Goal: Task Accomplishment & Management: Manage account settings

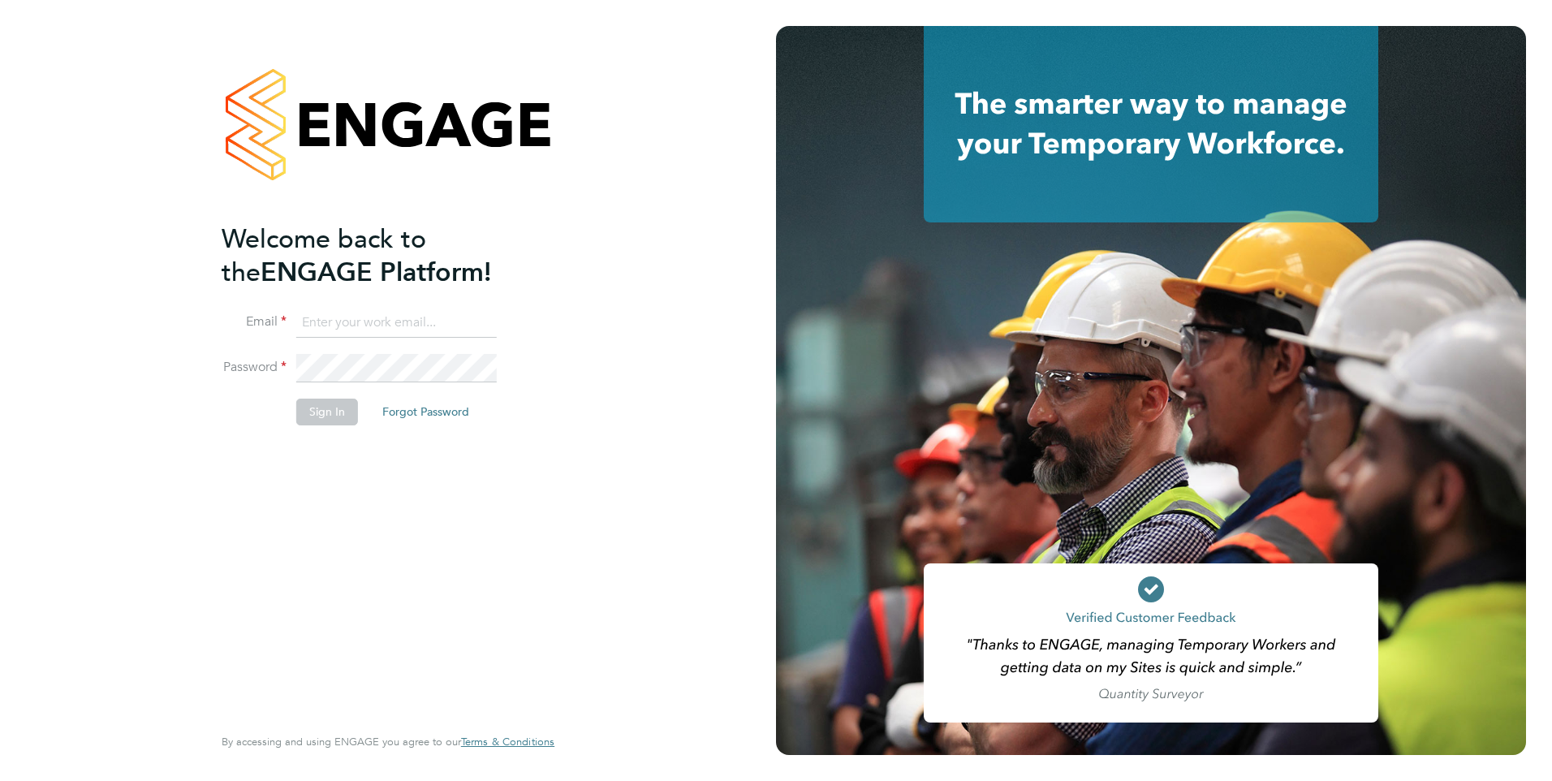
type input "[PERSON_NAME][EMAIL_ADDRESS][PERSON_NAME][DOMAIN_NAME]"
click at [318, 419] on button "Sign In" at bounding box center [327, 411] width 62 height 26
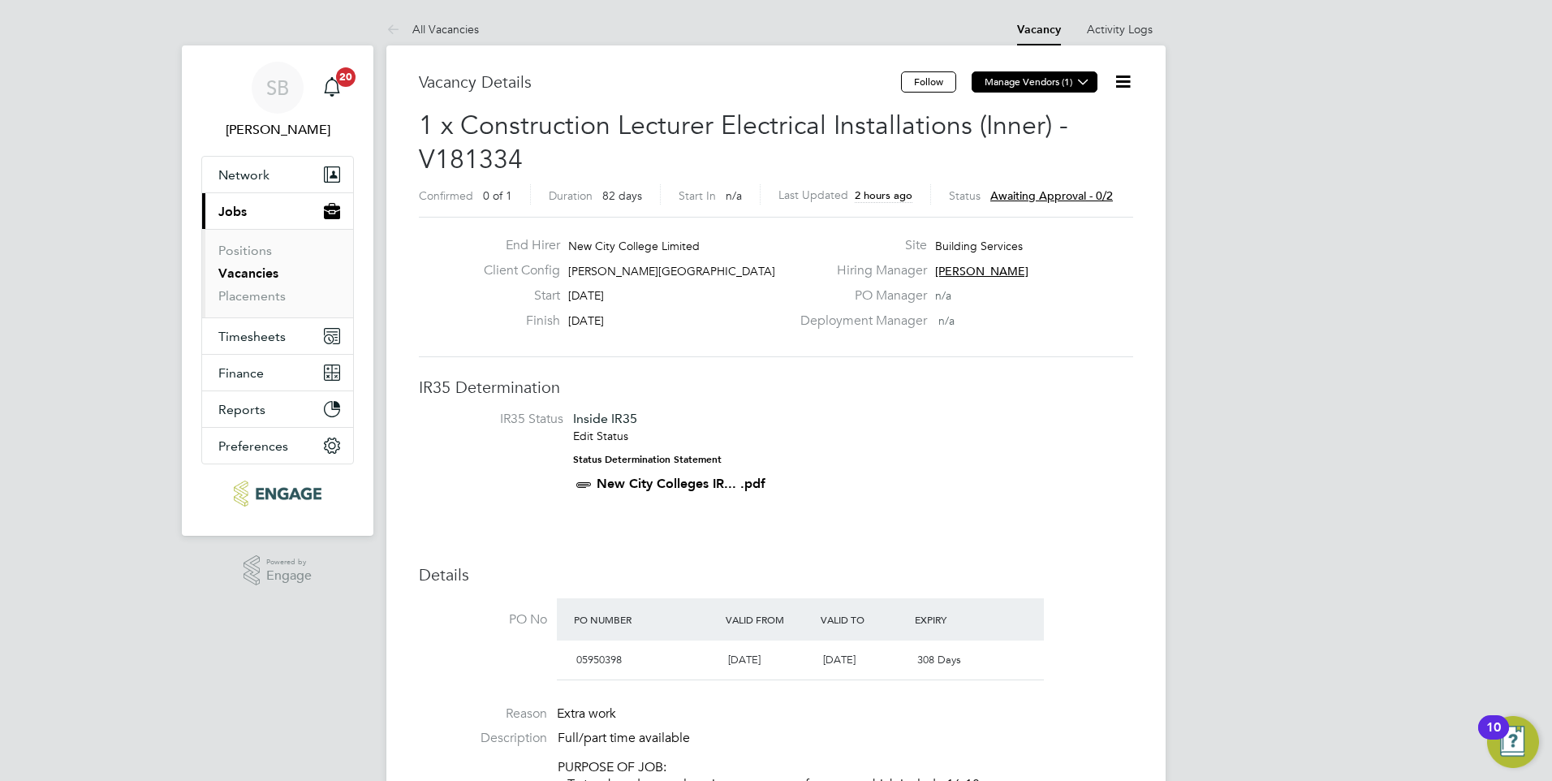
click at [1053, 80] on button "Manage Vendors (1)" at bounding box center [1034, 81] width 126 height 21
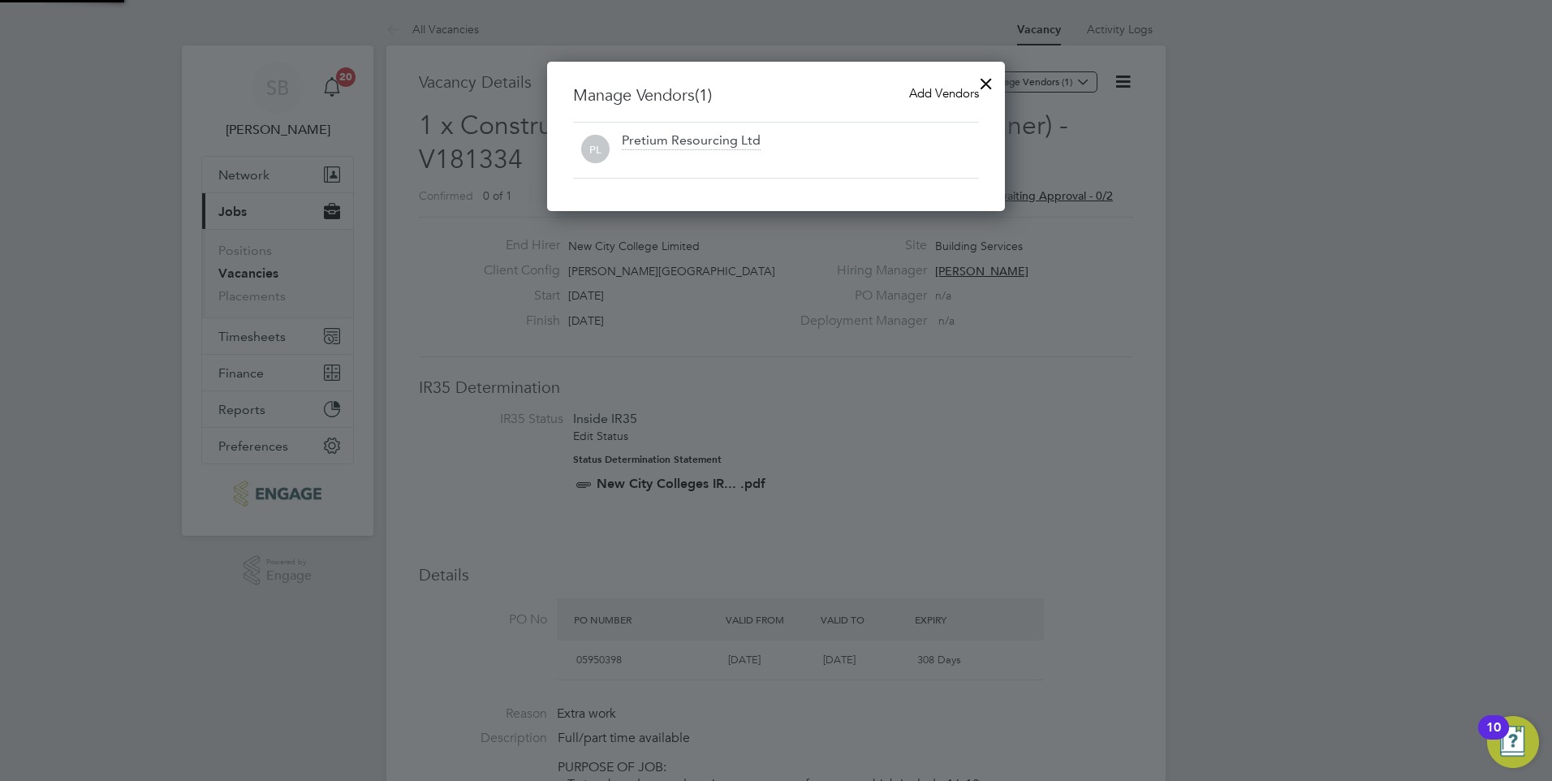
scroll to position [150, 459]
click at [1048, 318] on div at bounding box center [776, 390] width 1552 height 781
click at [985, 80] on div at bounding box center [985, 79] width 29 height 29
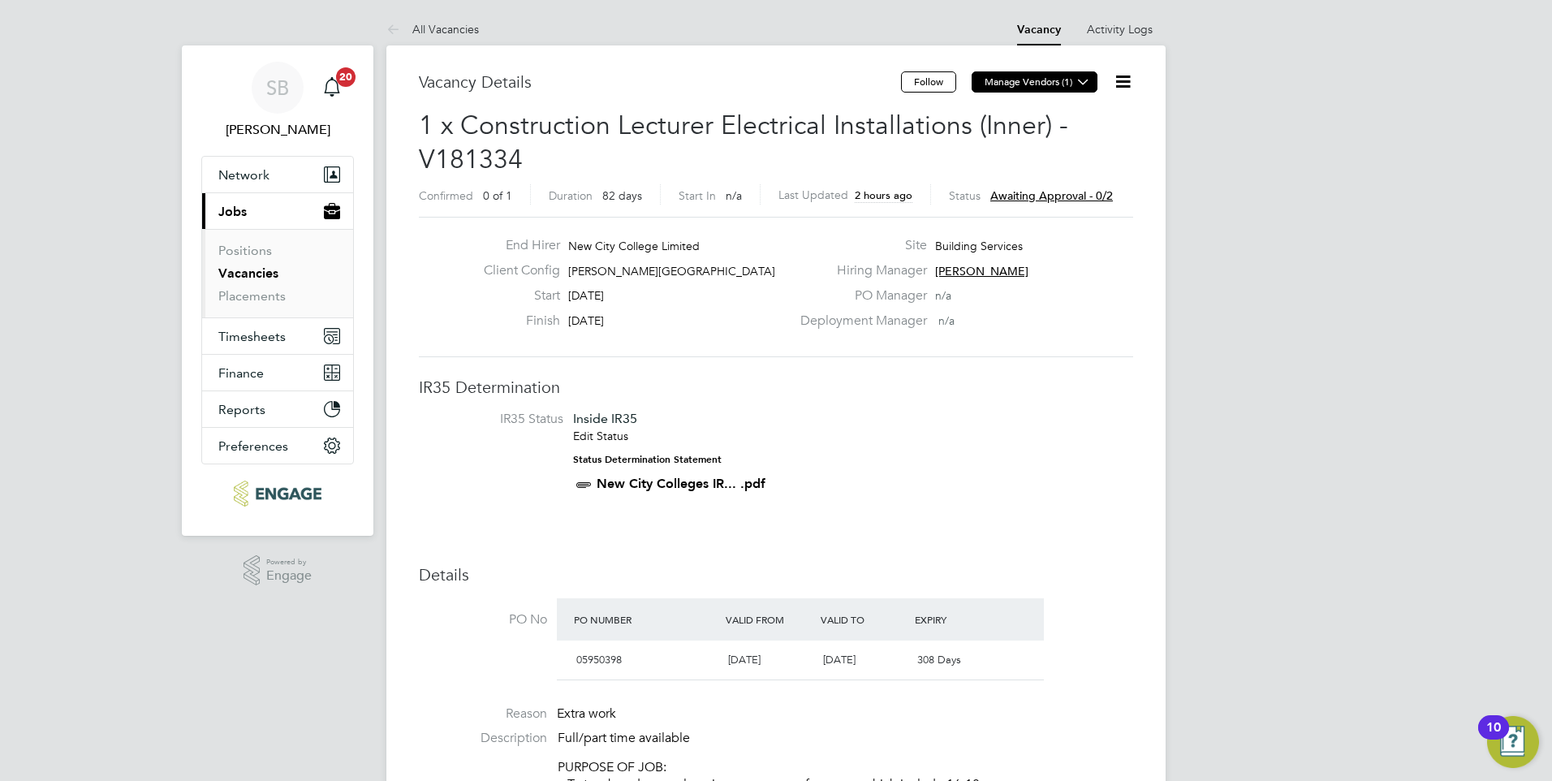
click at [1081, 81] on icon at bounding box center [1083, 81] width 12 height 12
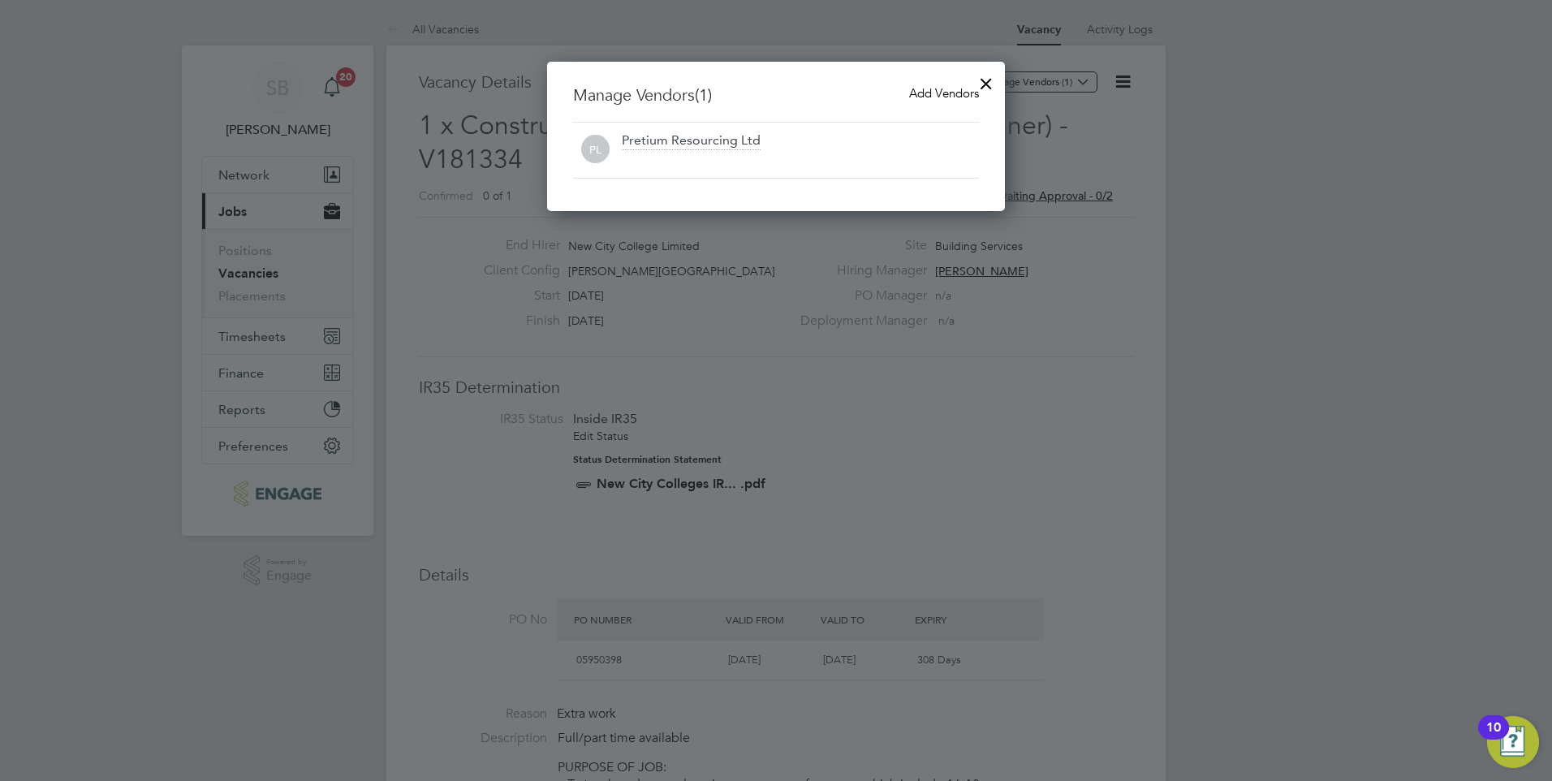
click at [988, 84] on div at bounding box center [985, 79] width 29 height 29
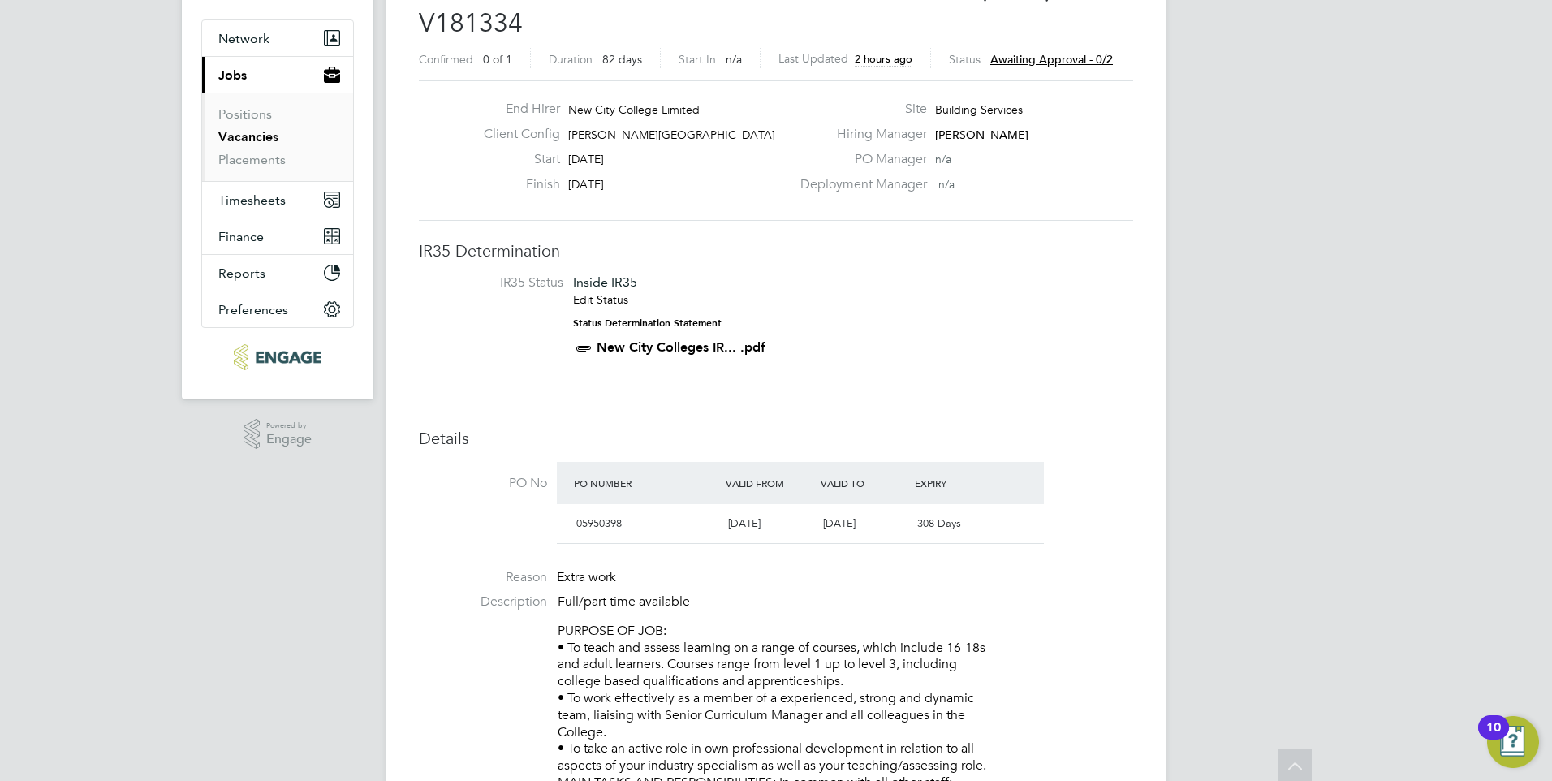
scroll to position [0, 0]
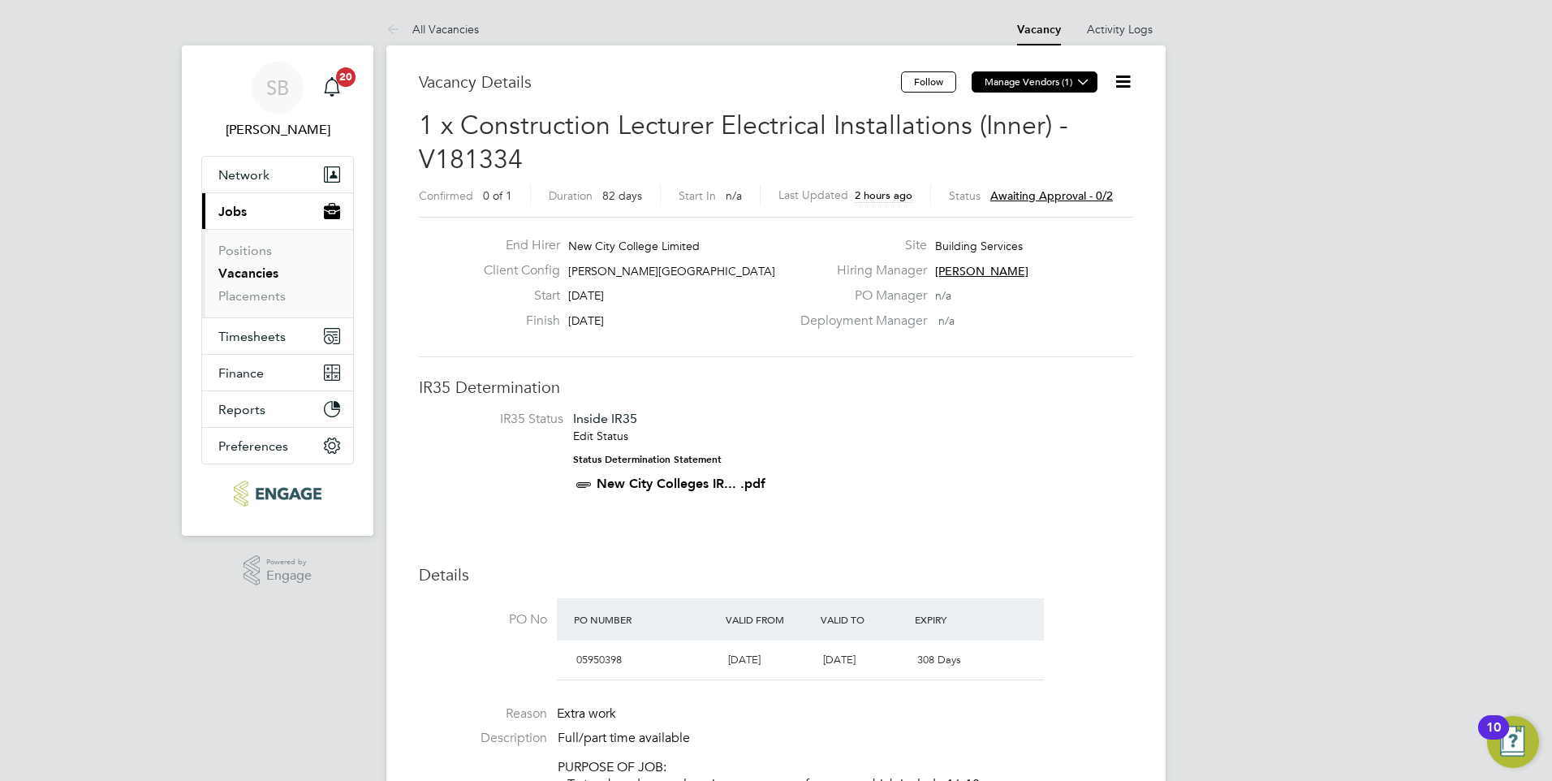
click at [1081, 80] on icon at bounding box center [1083, 81] width 12 height 12
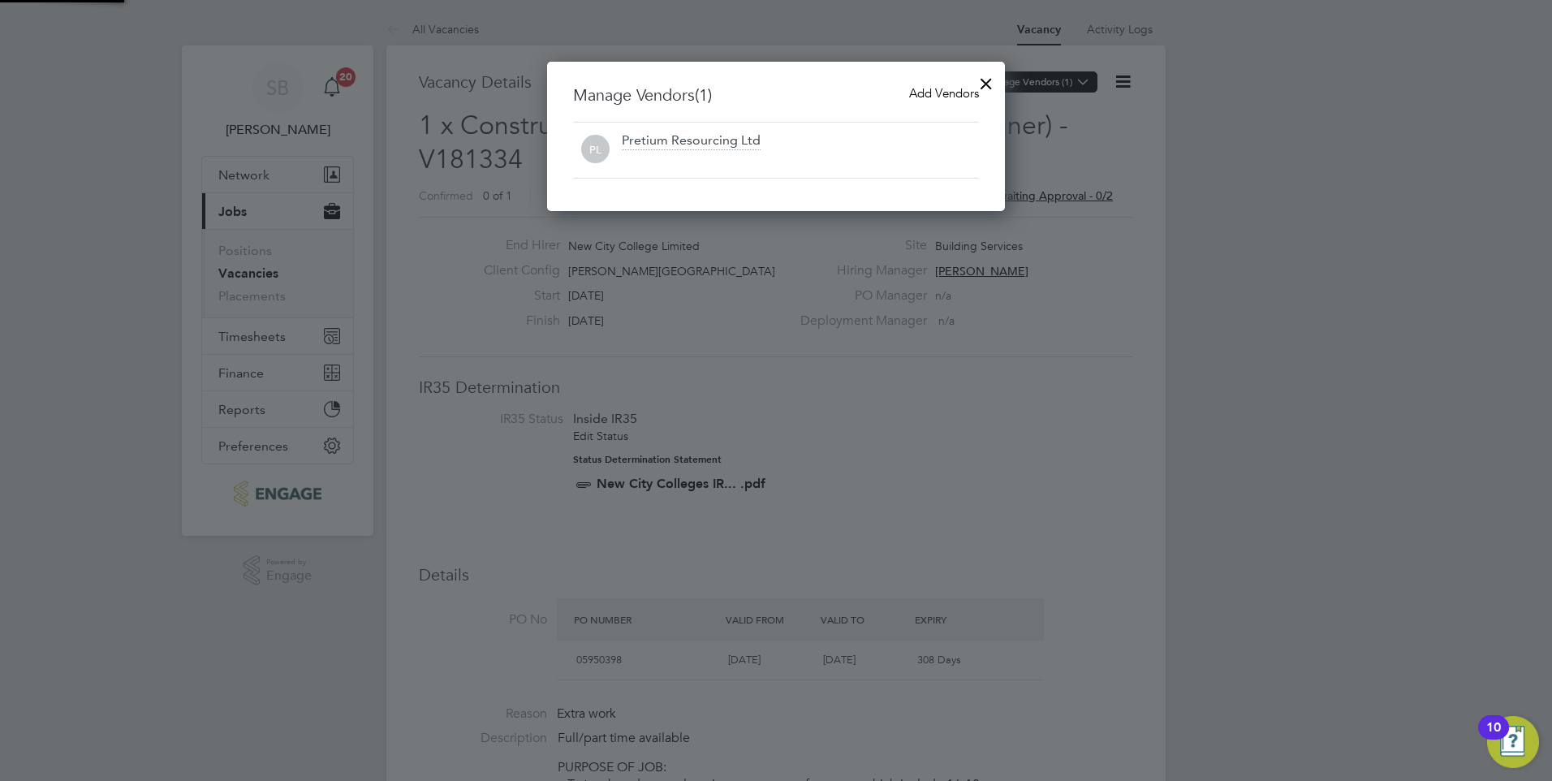
scroll to position [150, 459]
click at [941, 89] on span "Add Vendors" at bounding box center [944, 92] width 70 height 15
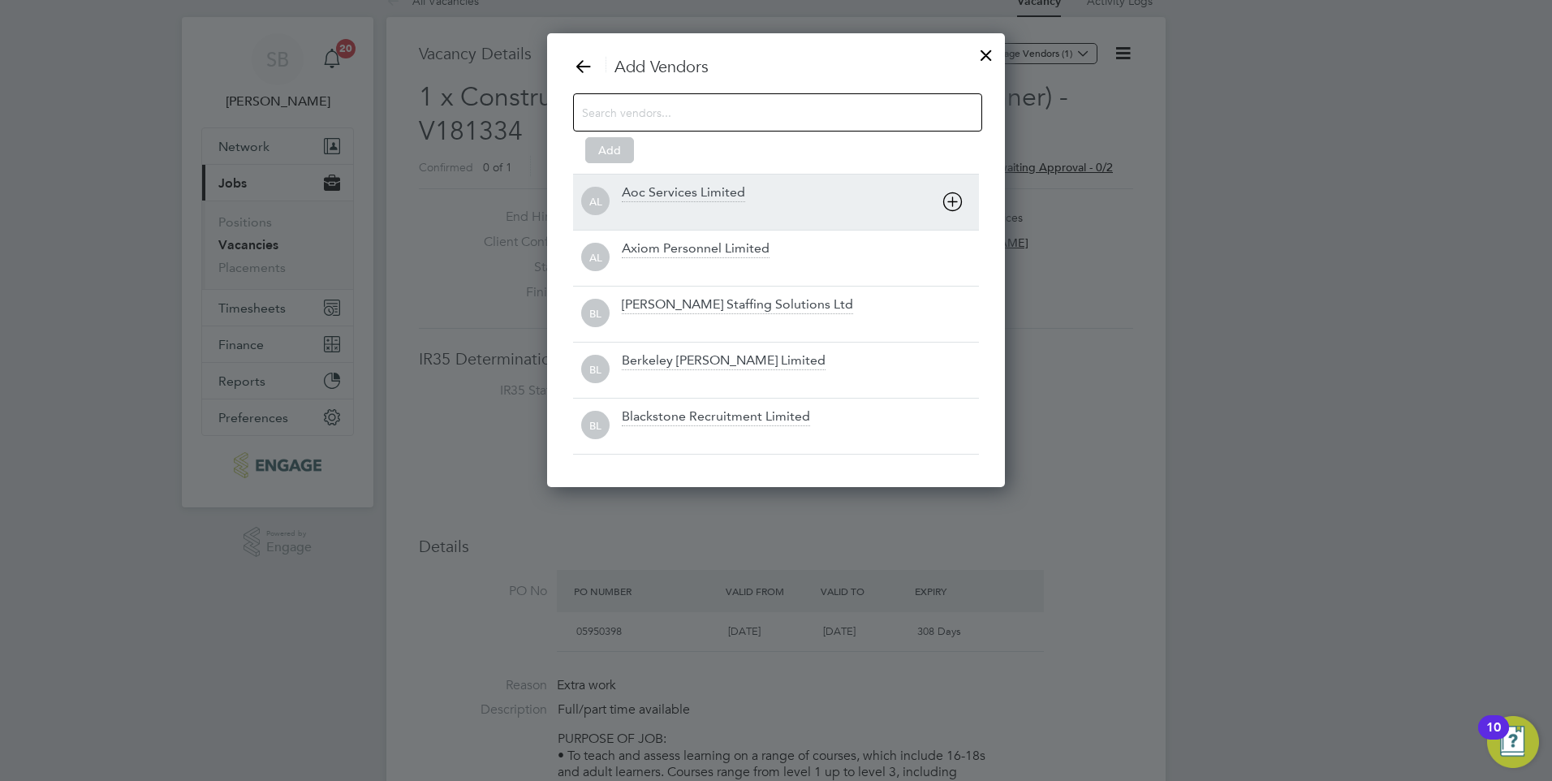
scroll to position [0, 0]
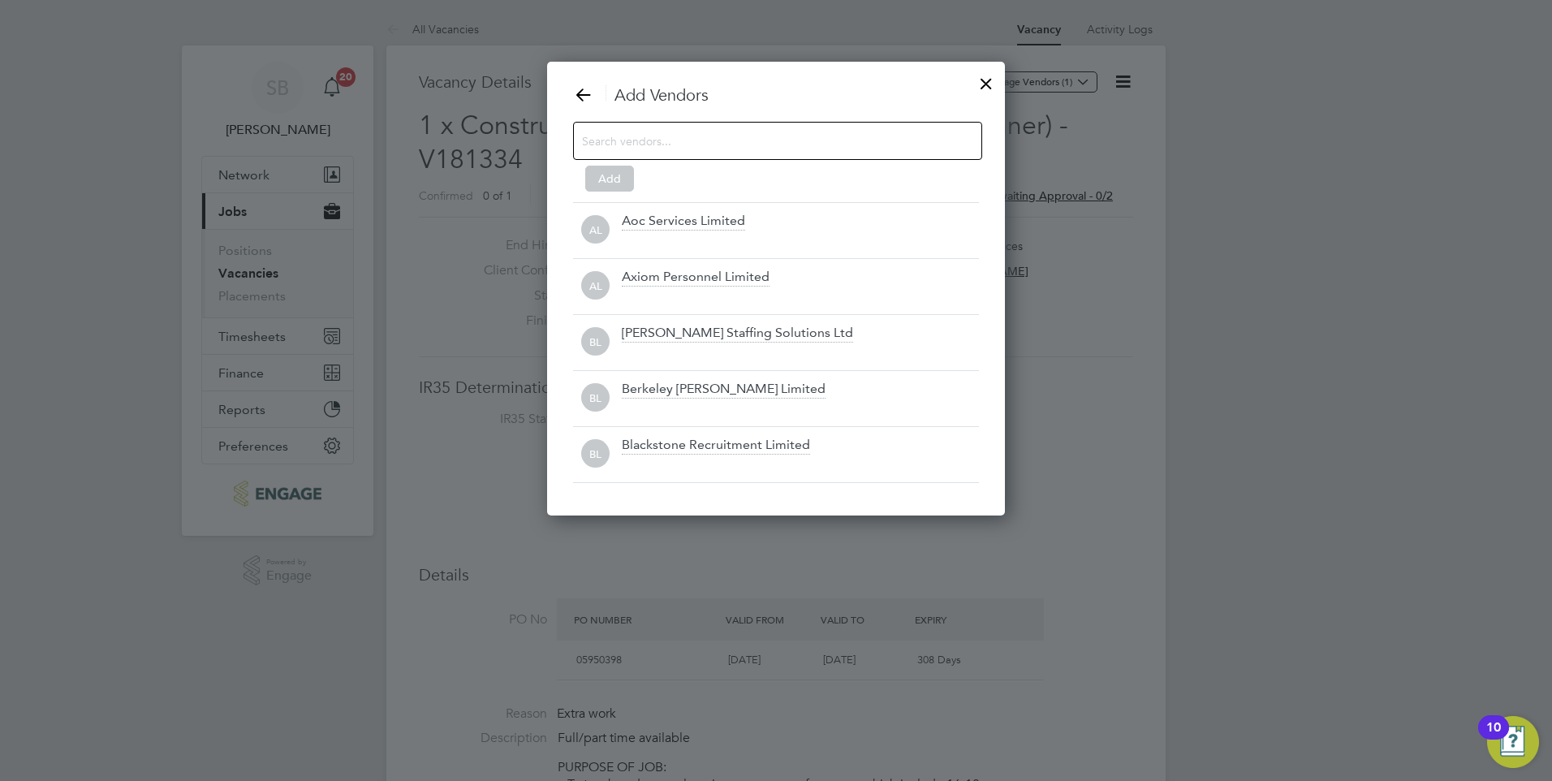
click at [614, 143] on input at bounding box center [764, 140] width 365 height 21
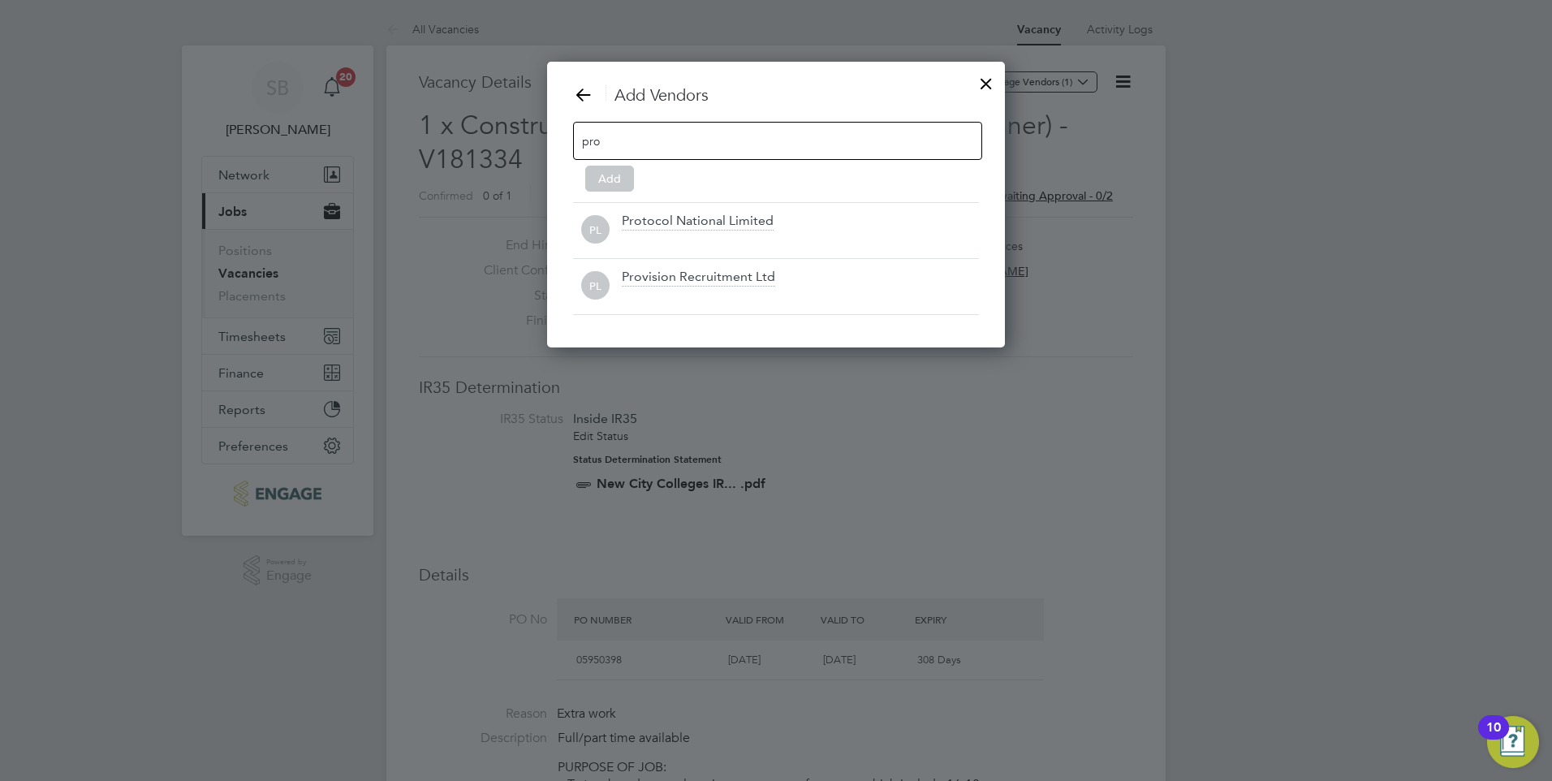
scroll to position [287, 459]
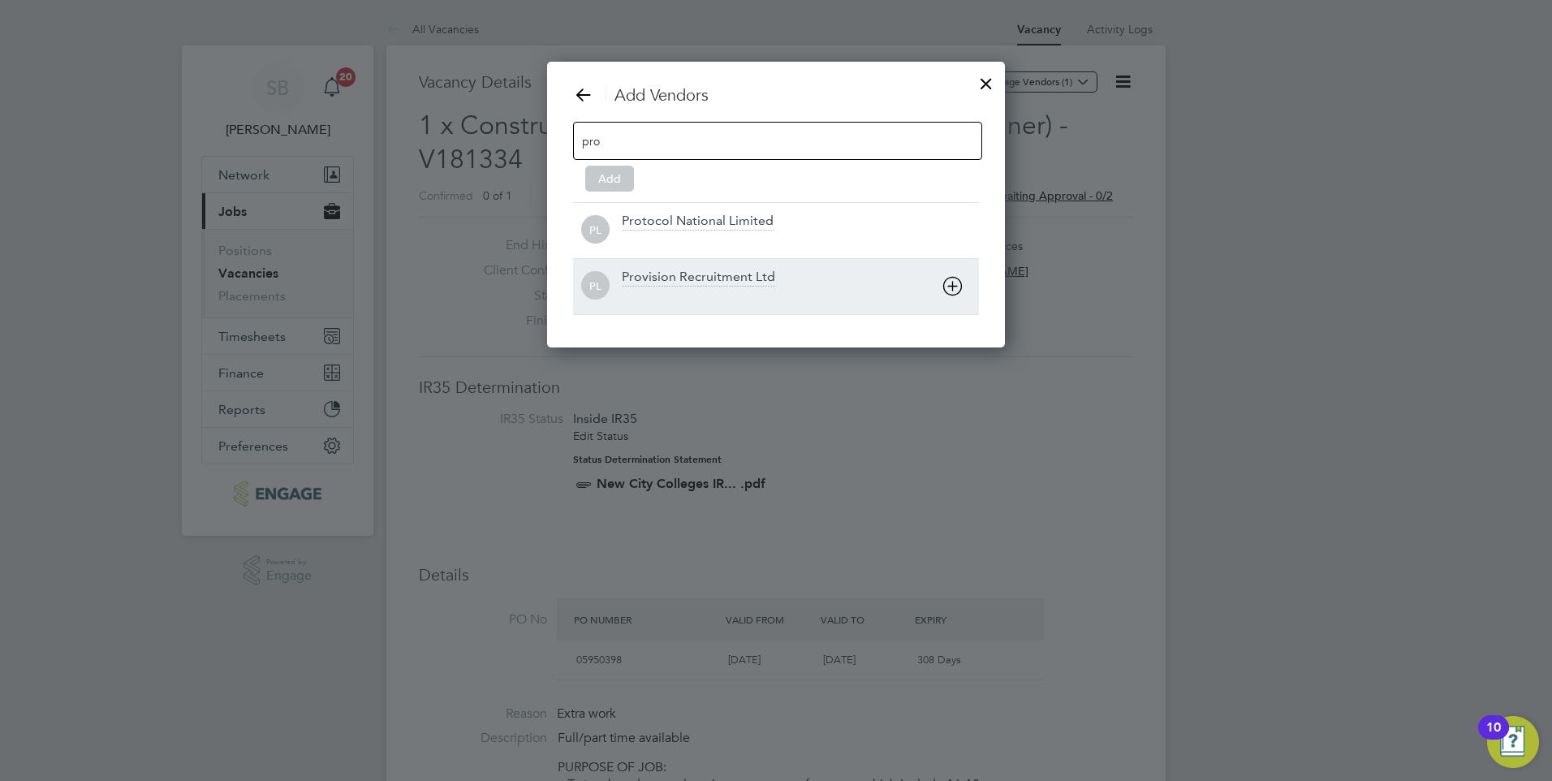
type input "pro"
click at [668, 273] on div "Provision Recruitment Ltd" at bounding box center [698, 278] width 153 height 18
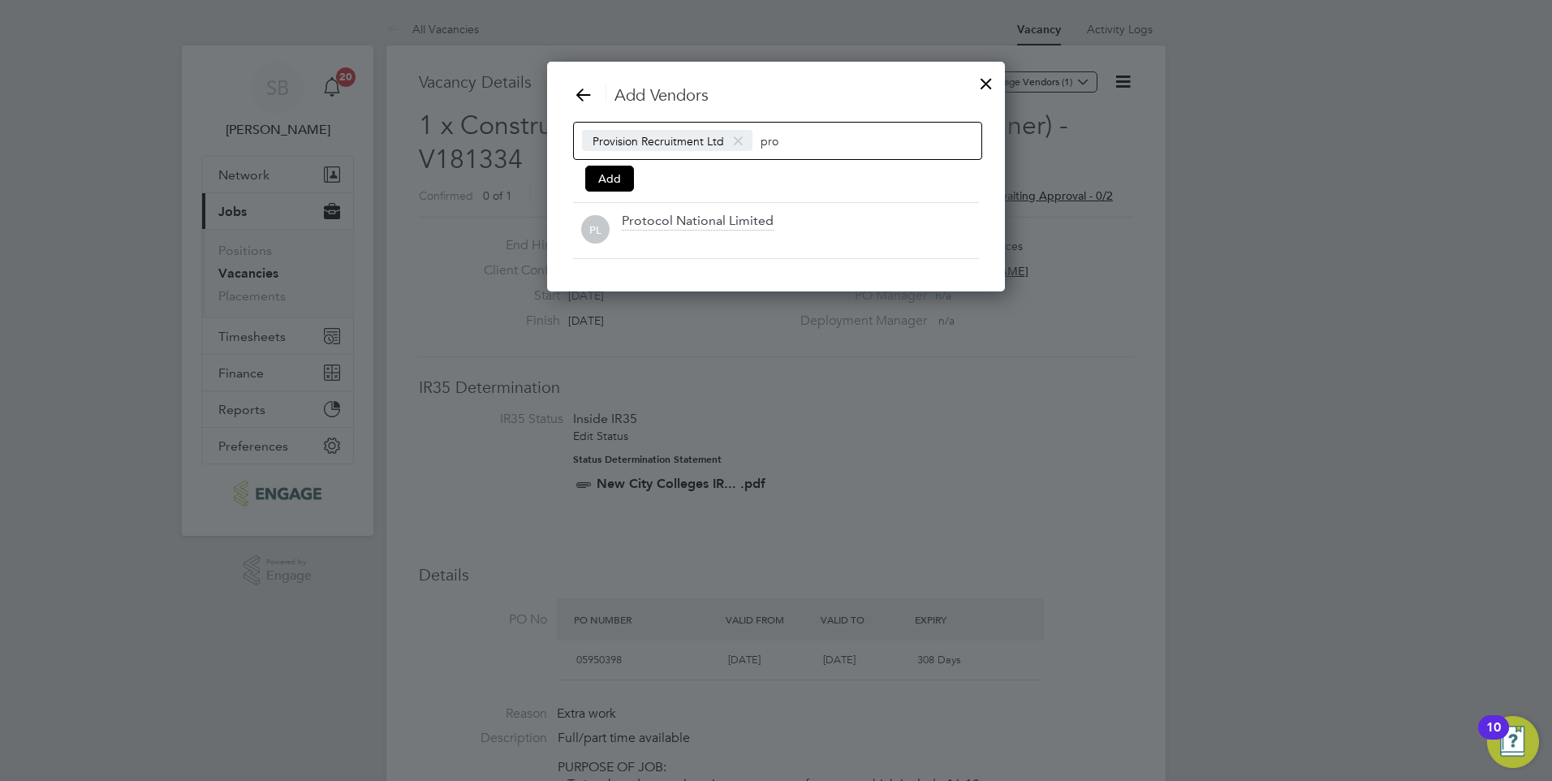
click at [799, 139] on input "pro" at bounding box center [810, 140] width 101 height 21
type input "p"
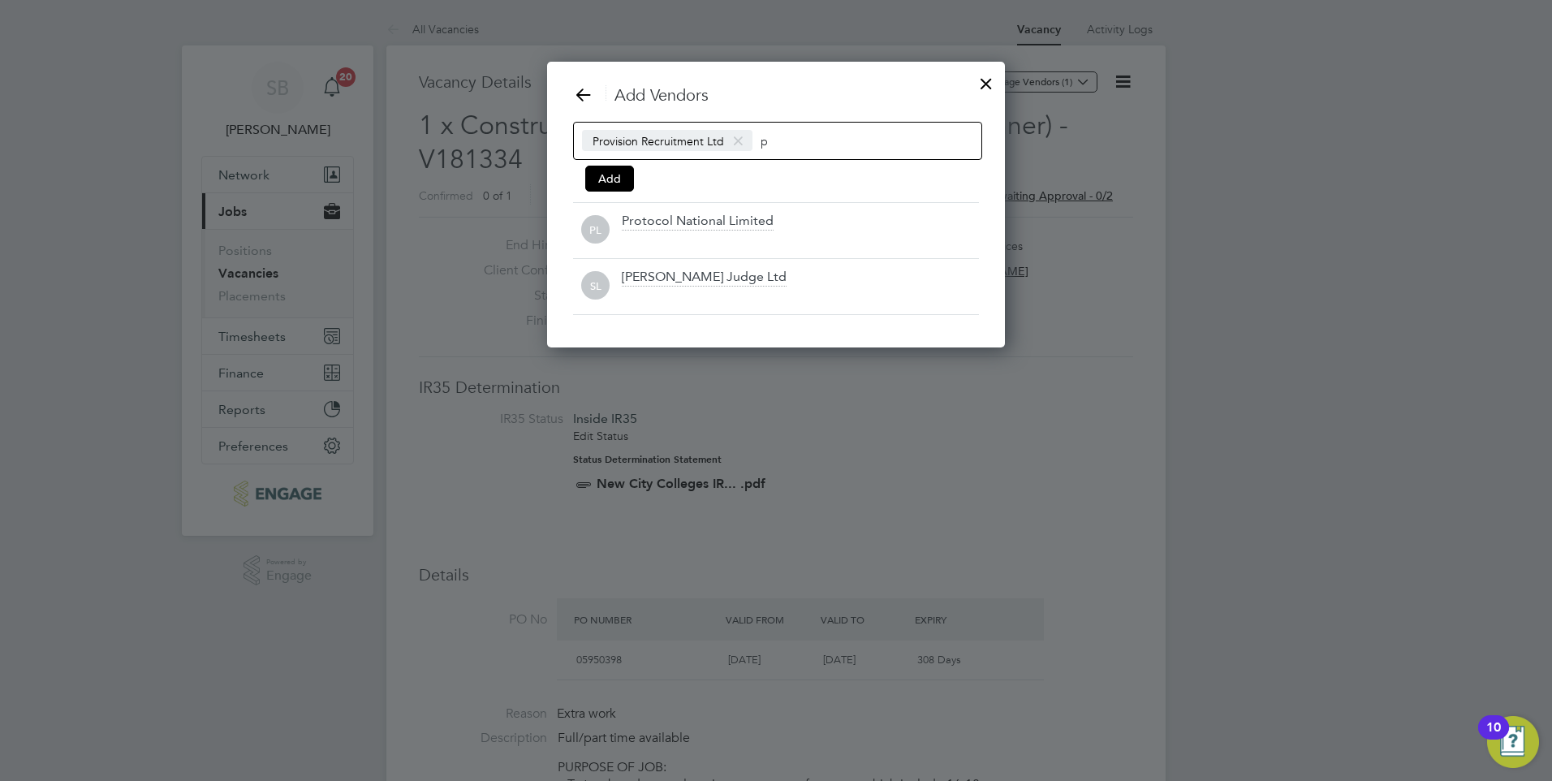
scroll to position [455, 459]
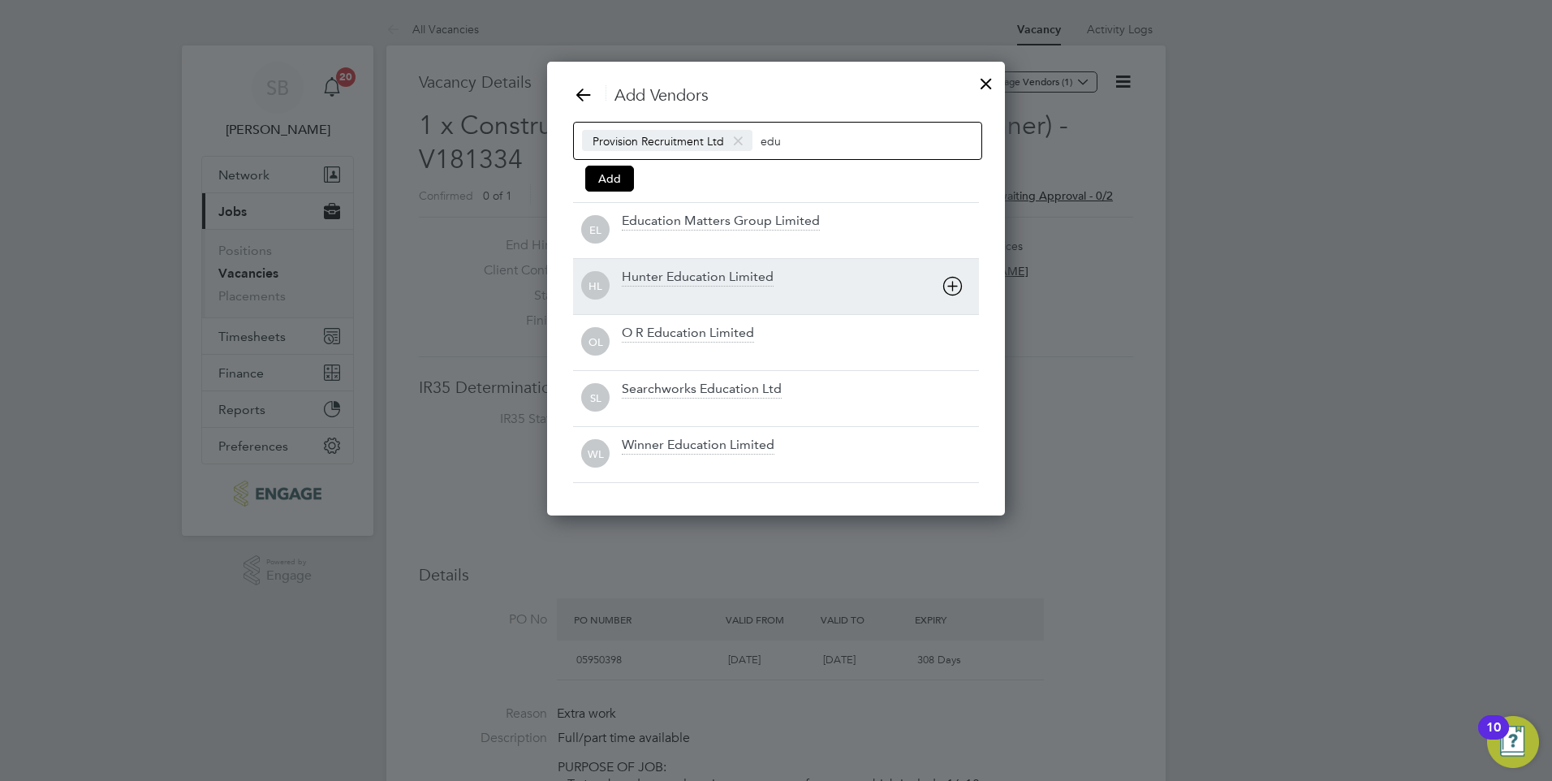
type input "edu"
click at [672, 277] on div "Hunter Education Limited" at bounding box center [698, 278] width 152 height 18
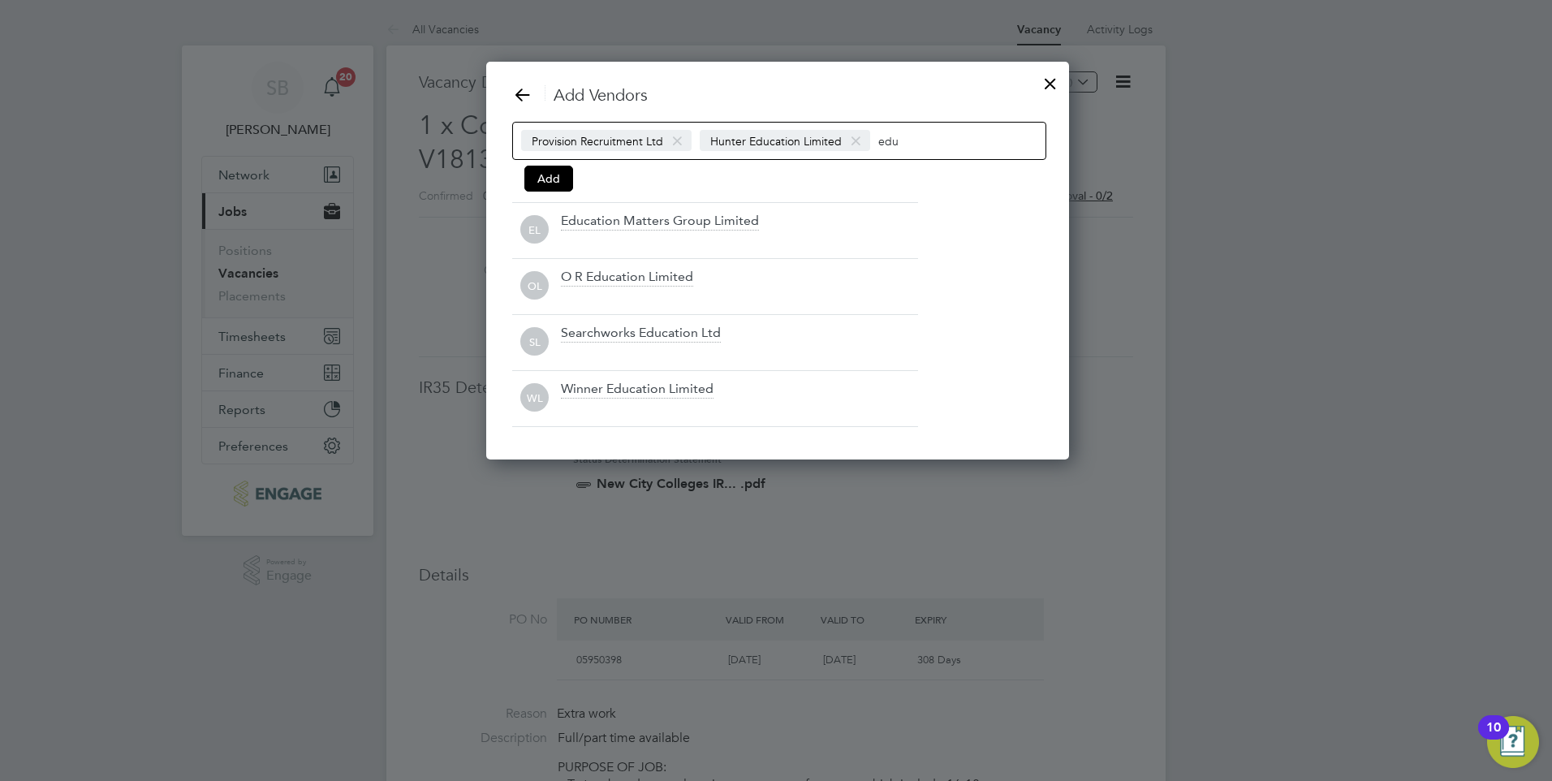
click at [906, 139] on input "edu" at bounding box center [928, 140] width 101 height 21
type input "e"
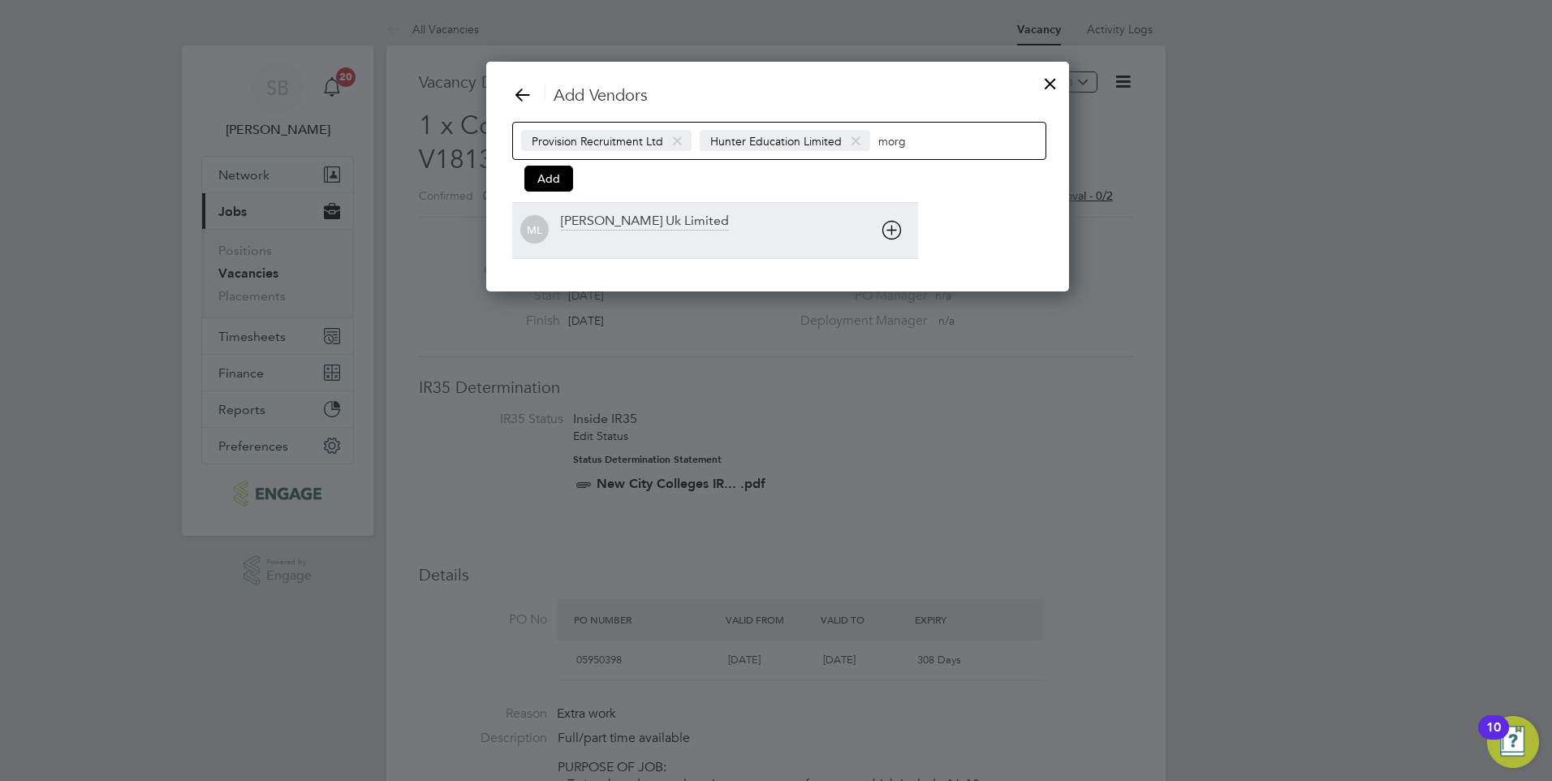
type input "morg"
click at [619, 224] on div "Morgan Hunt Uk Limited" at bounding box center [645, 222] width 168 height 18
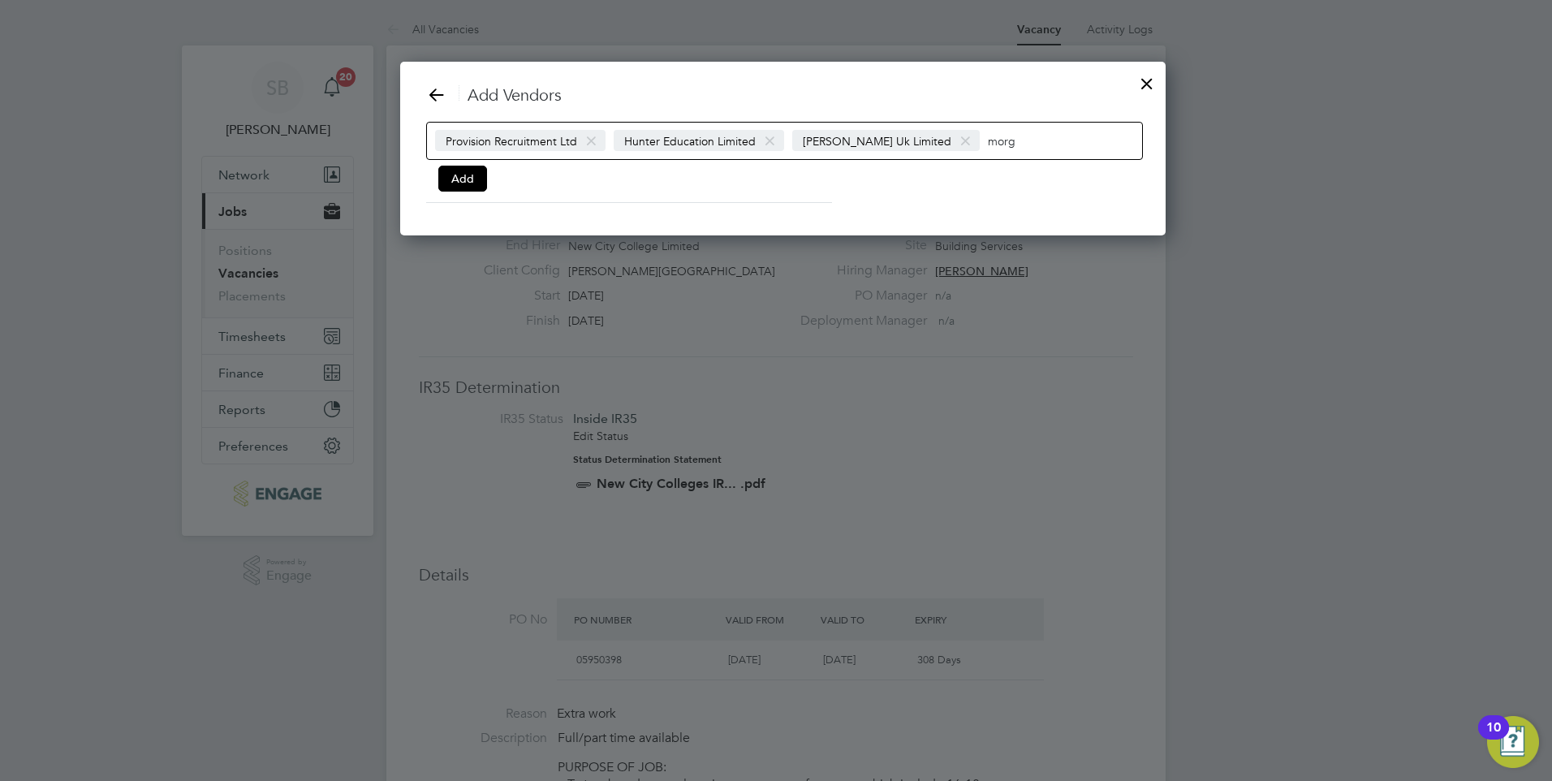
click at [1019, 144] on input "morg" at bounding box center [1038, 140] width 101 height 21
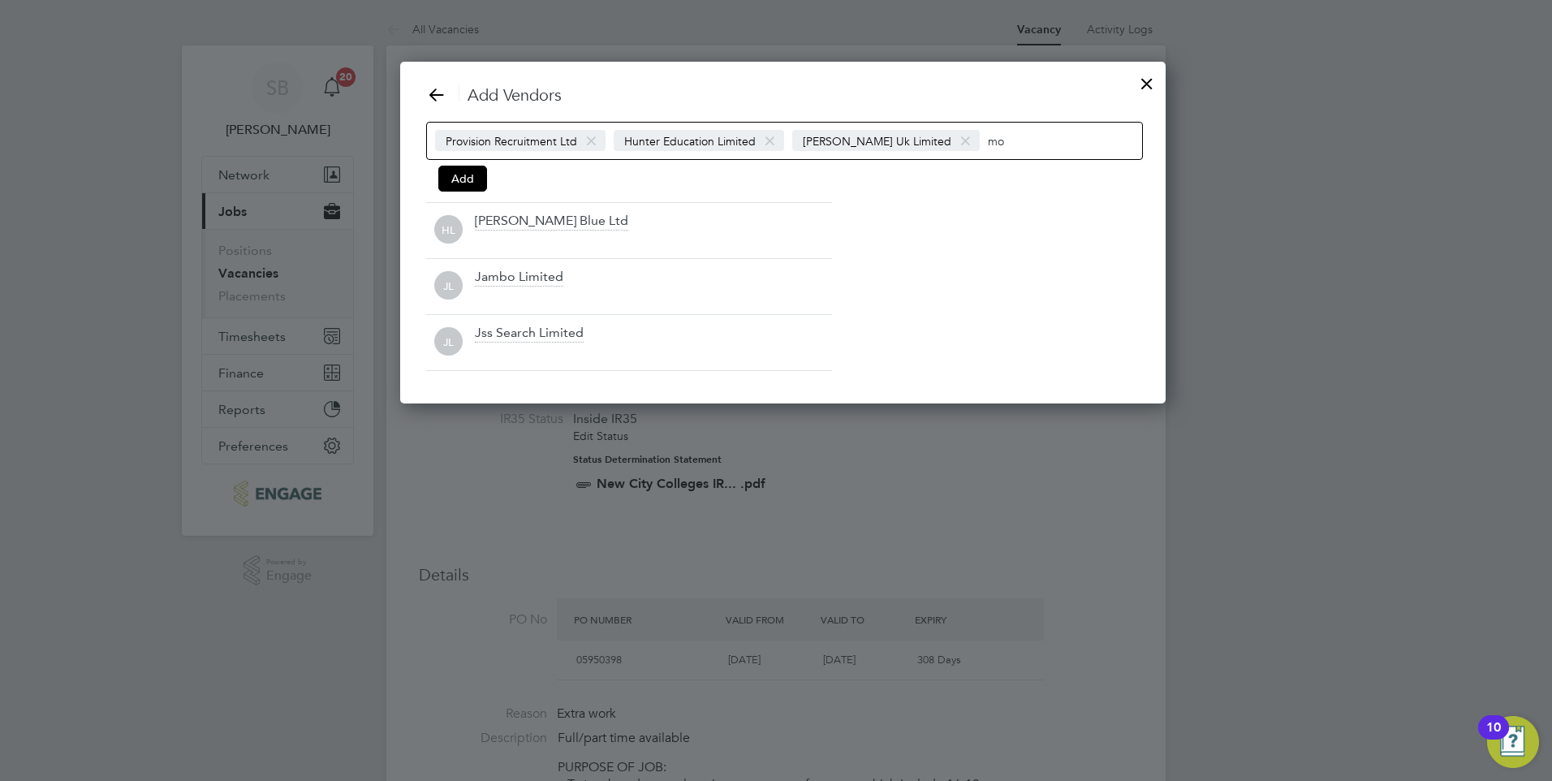
type input "m"
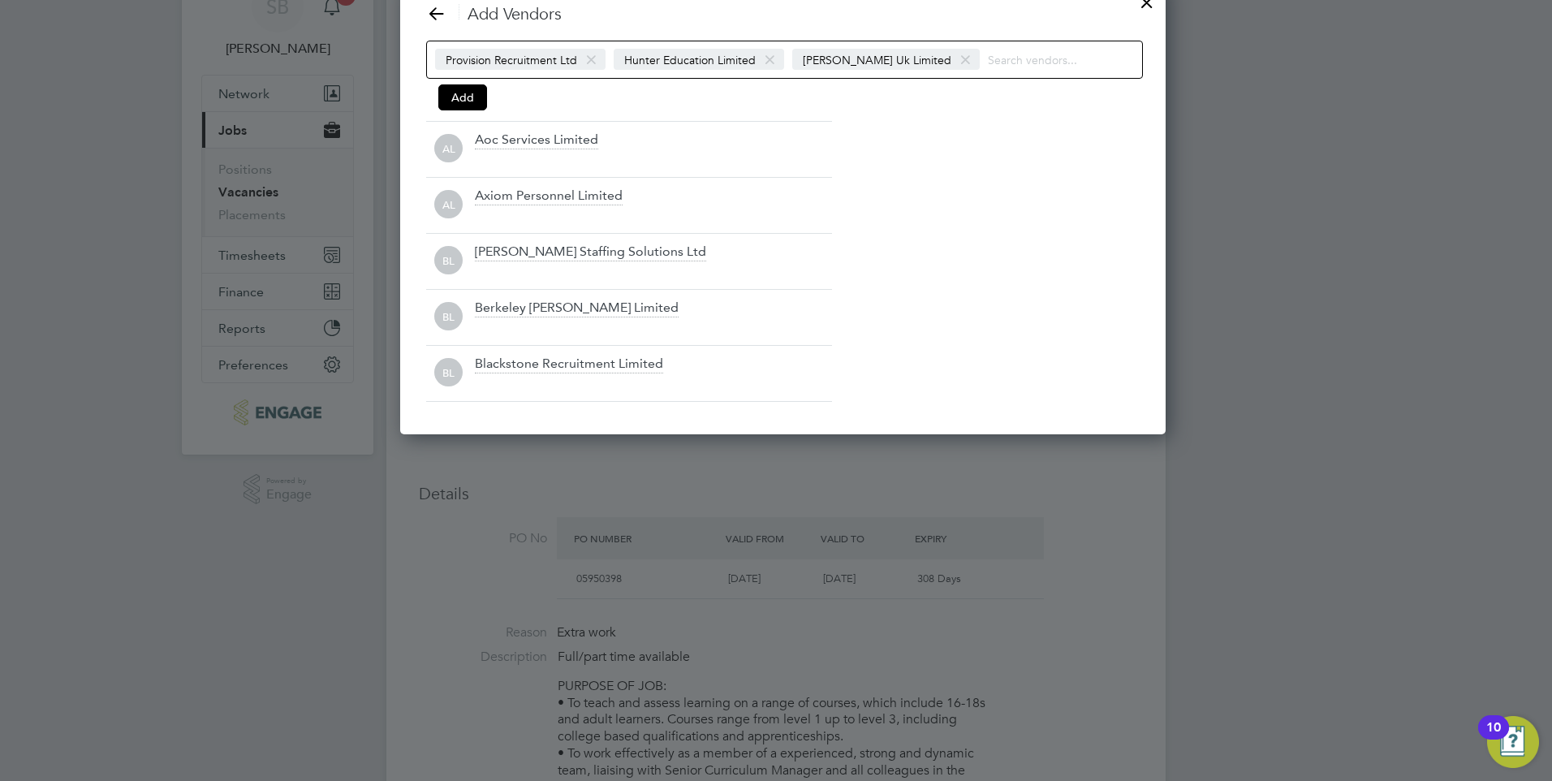
click at [917, 223] on div "Add Vendors Provision Recruitment Ltd Hunter Education Limited Morgan Hunt Uk L…" at bounding box center [782, 202] width 713 height 398
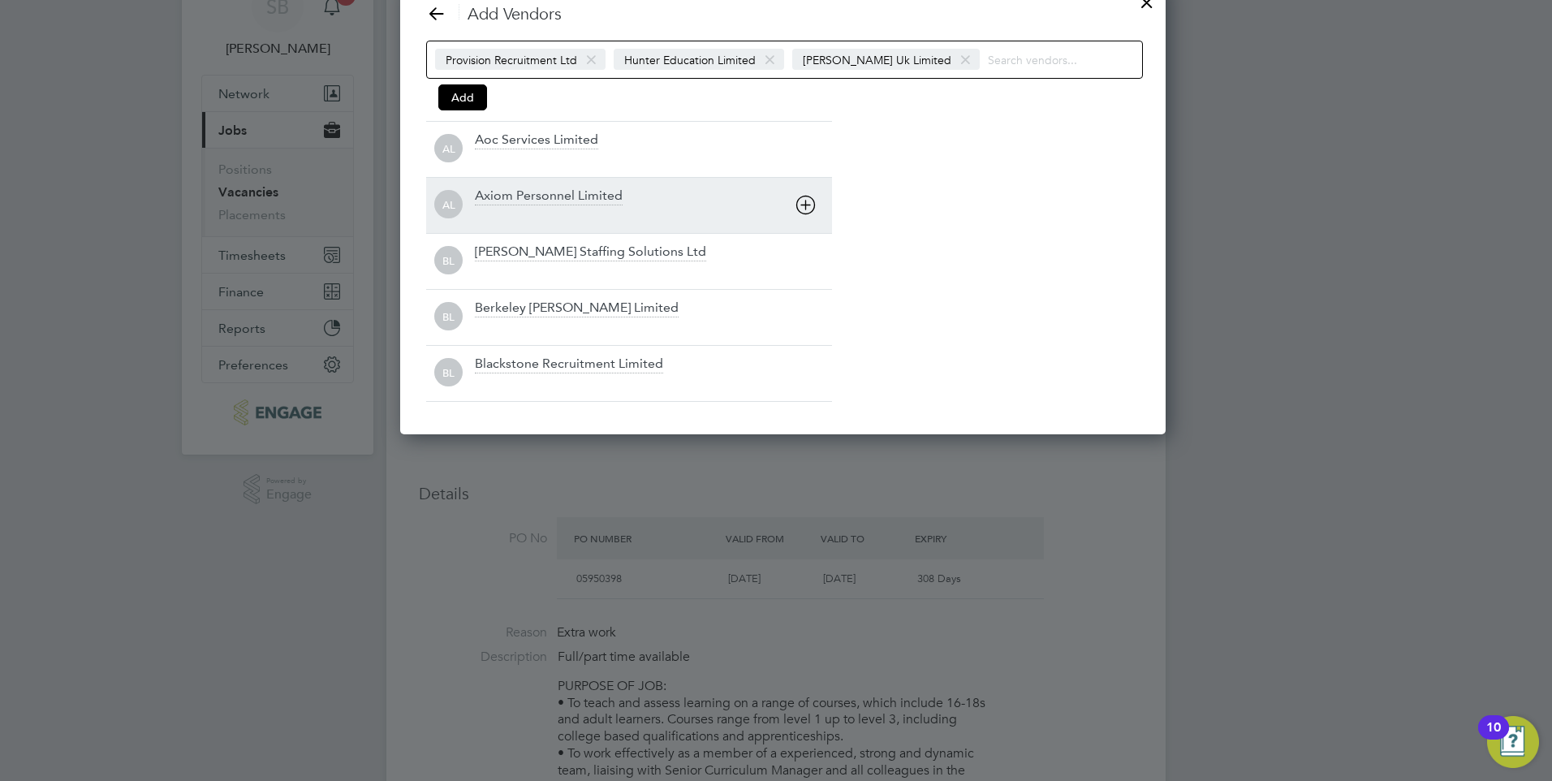
click at [794, 231] on div "AL Axiom Personnel Limited" at bounding box center [629, 205] width 406 height 56
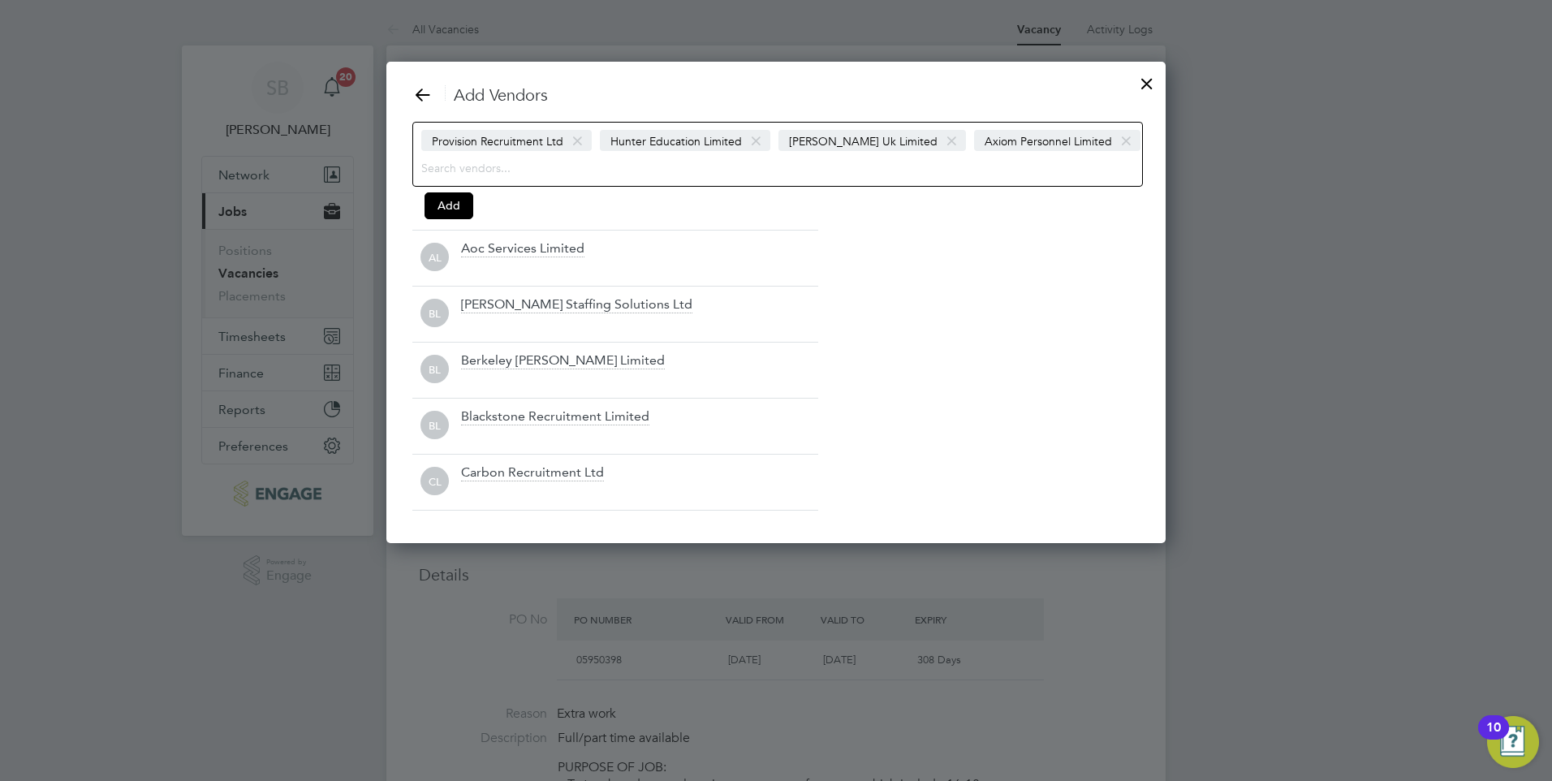
click at [1114, 141] on span at bounding box center [1126, 141] width 24 height 31
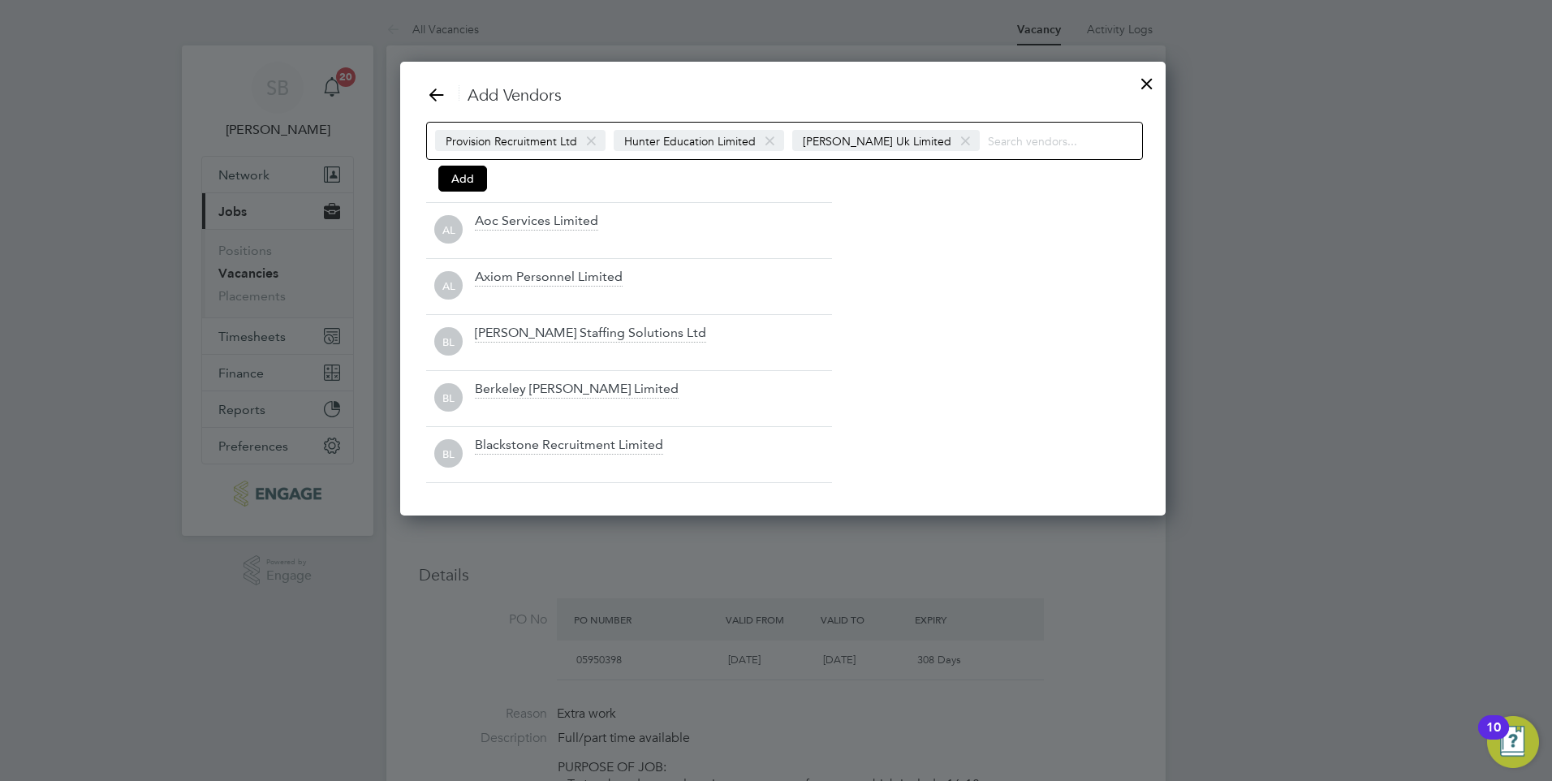
click at [995, 144] on input at bounding box center [1038, 140] width 101 height 21
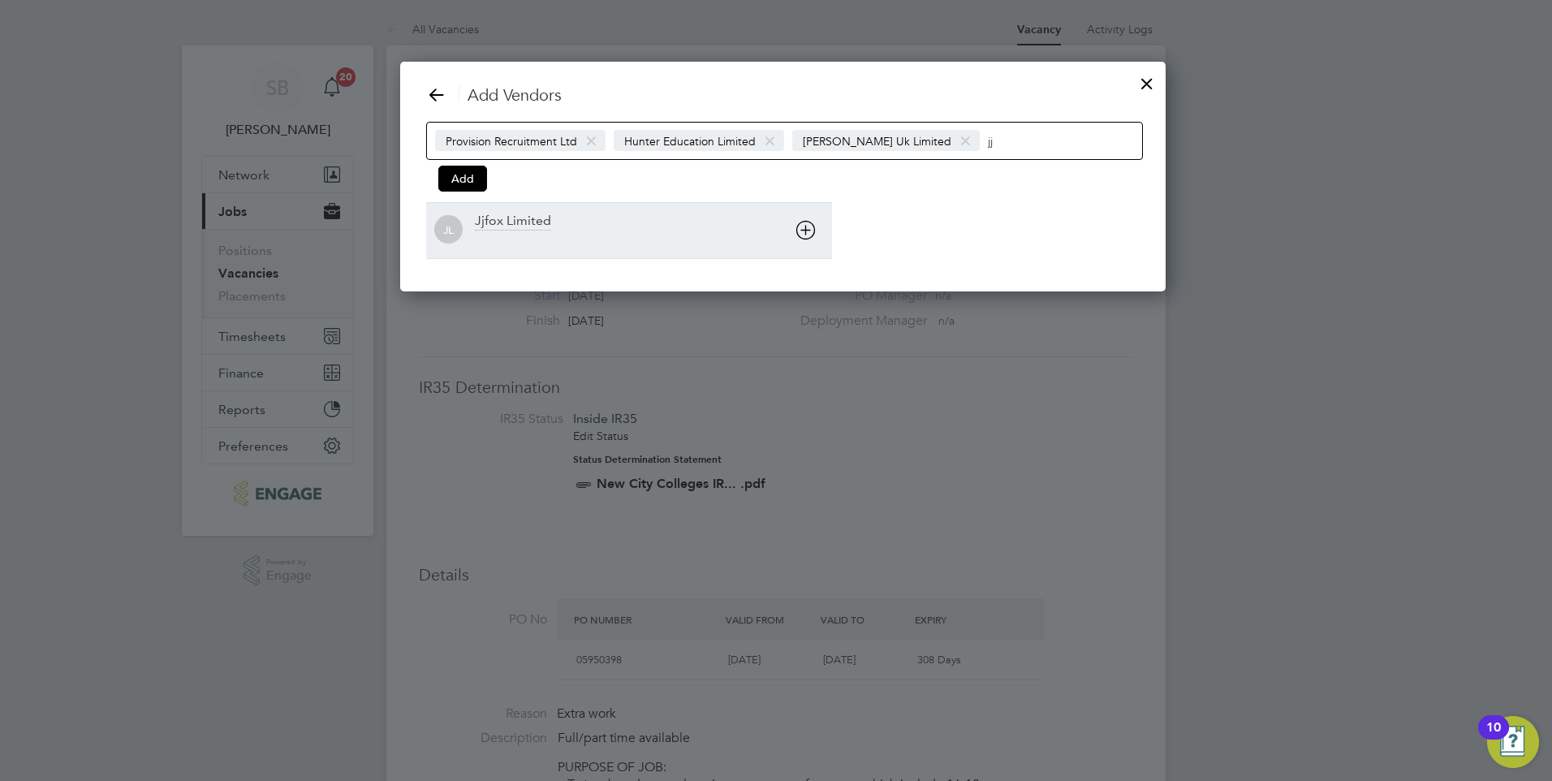
type input "jj"
click at [510, 234] on div at bounding box center [653, 241] width 357 height 16
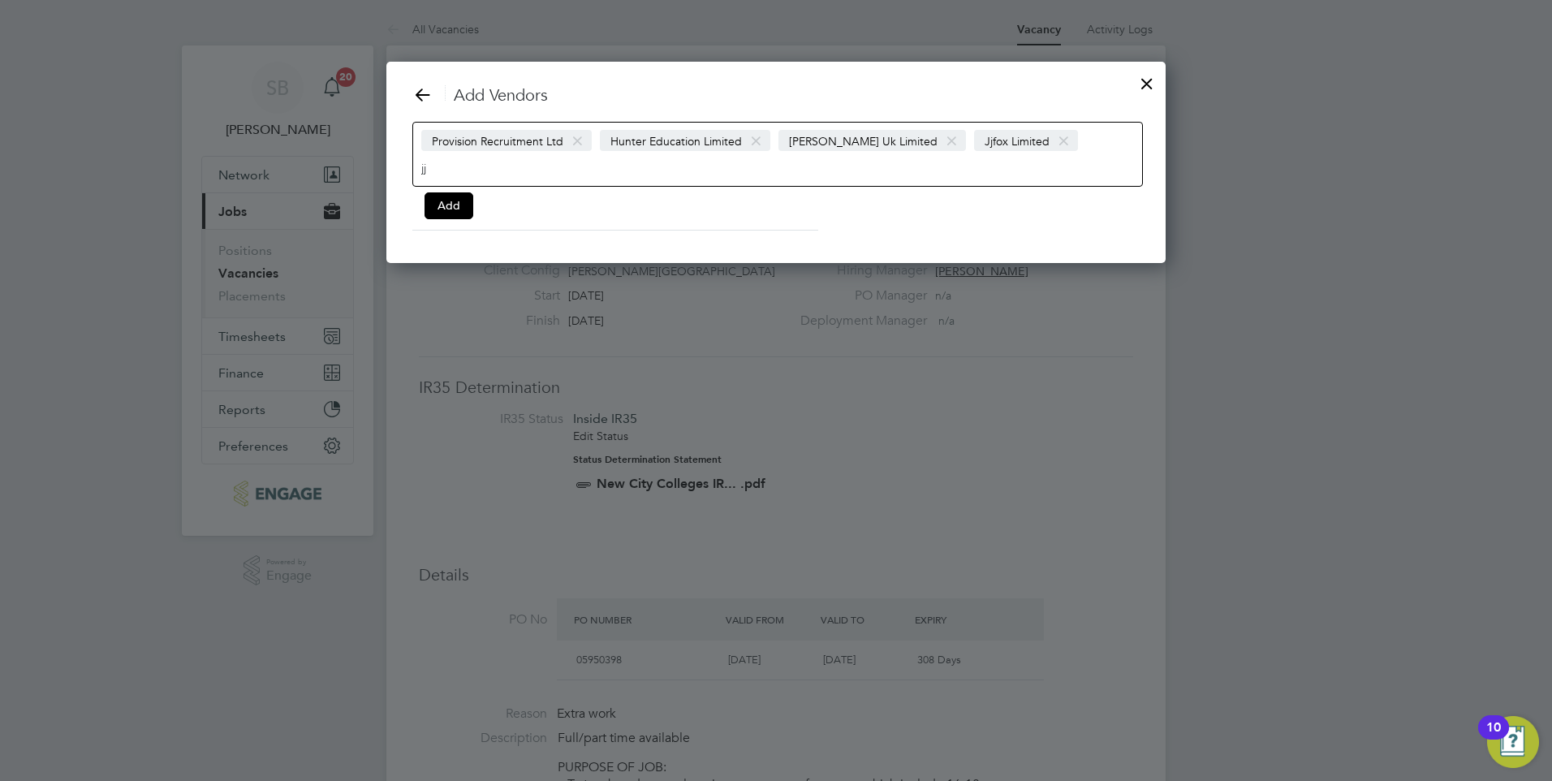
click at [1076, 143] on div "Provision Recruitment Ltd Hunter Education Limited Morgan Hunt Uk Limited Jjfox…" at bounding box center [777, 154] width 730 height 65
click at [1070, 140] on div "Provision Recruitment Ltd Hunter Education Limited Morgan Hunt Uk Limited Jjfox…" at bounding box center [777, 154] width 730 height 65
click at [495, 167] on input "jj" at bounding box center [471, 167] width 101 height 21
type input "j"
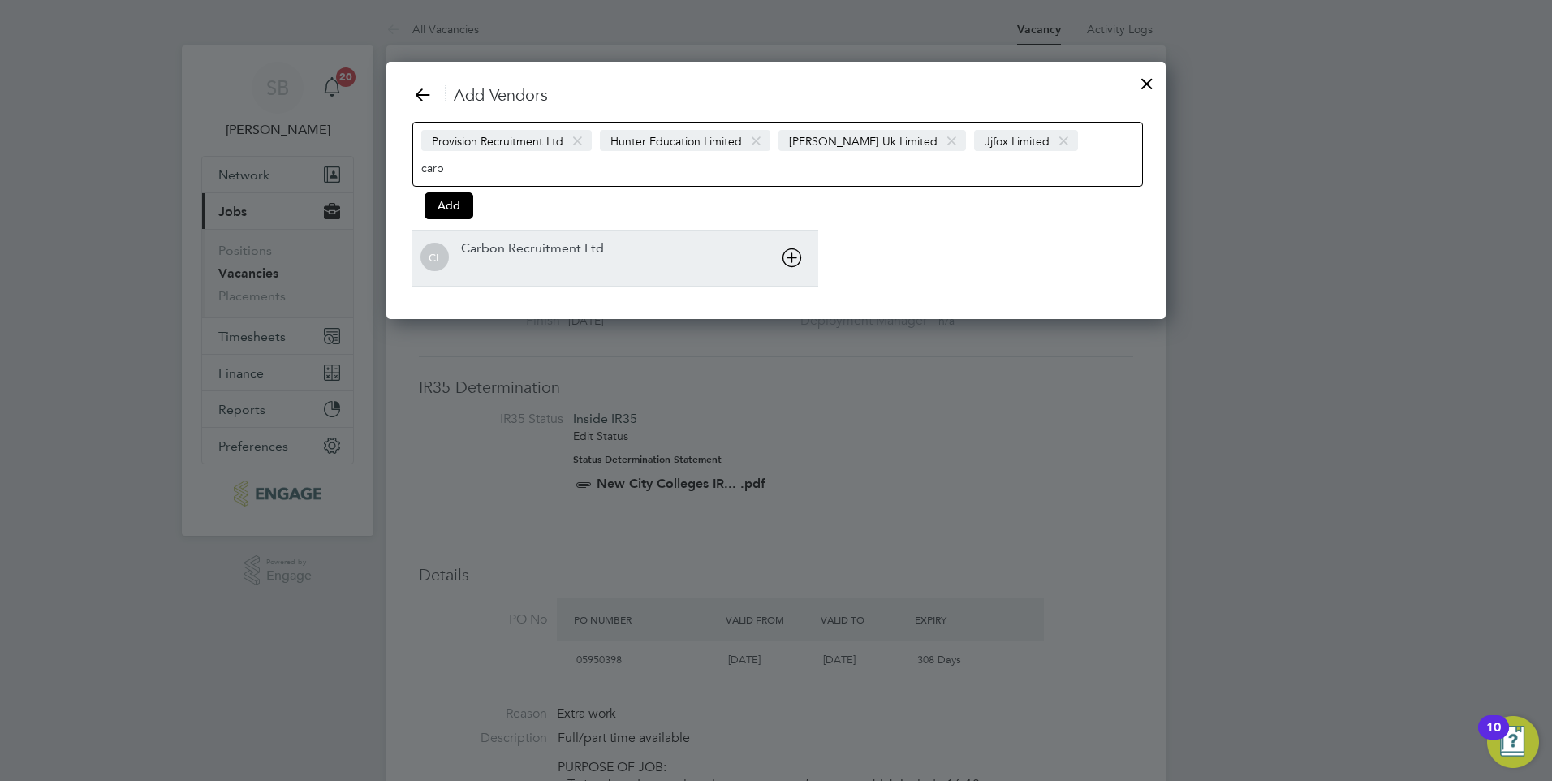
type input "carb"
click at [480, 256] on div "Carbon Recruitment Ltd" at bounding box center [532, 249] width 143 height 18
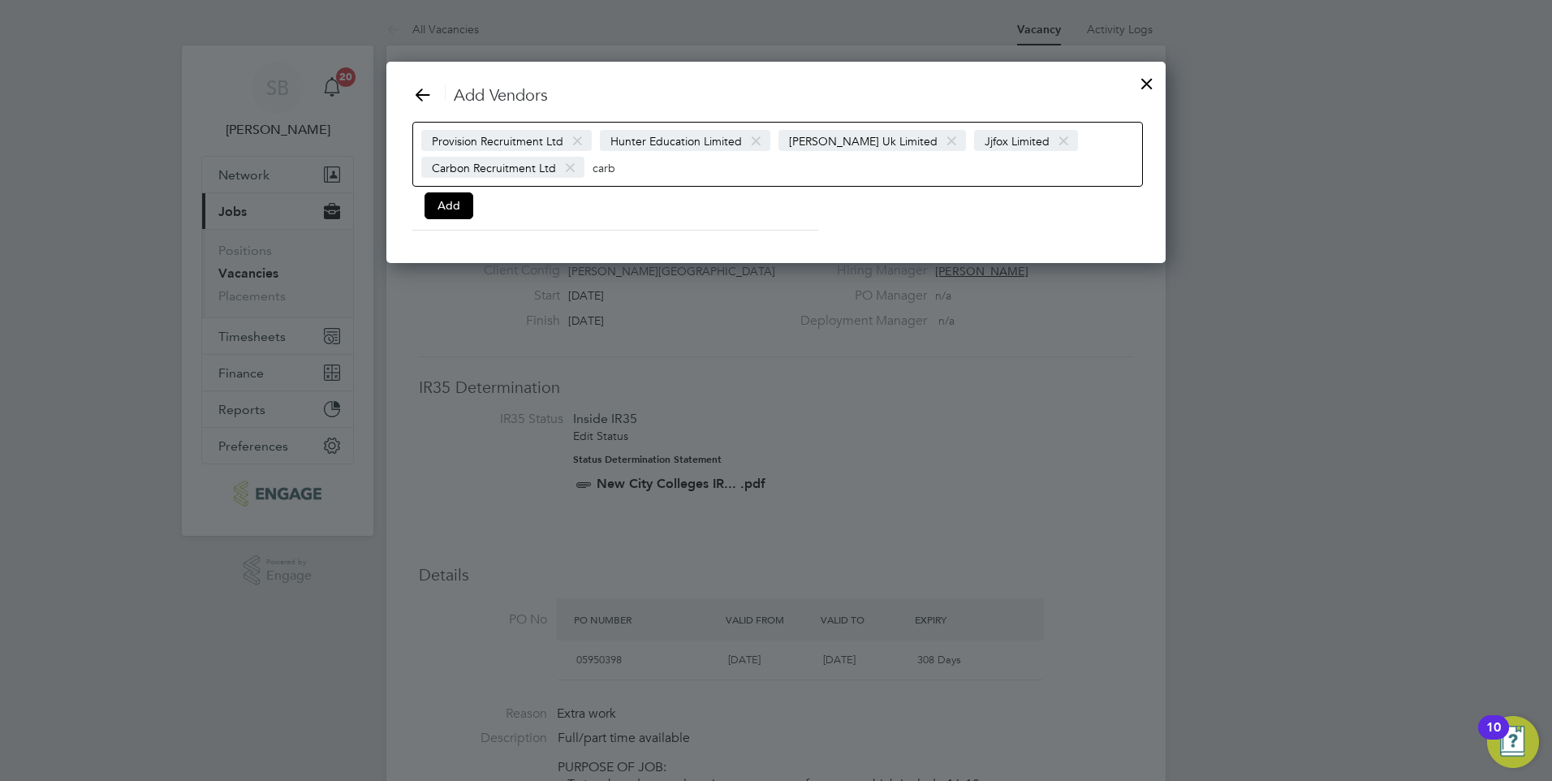
click at [640, 171] on input "carb" at bounding box center [642, 167] width 101 height 21
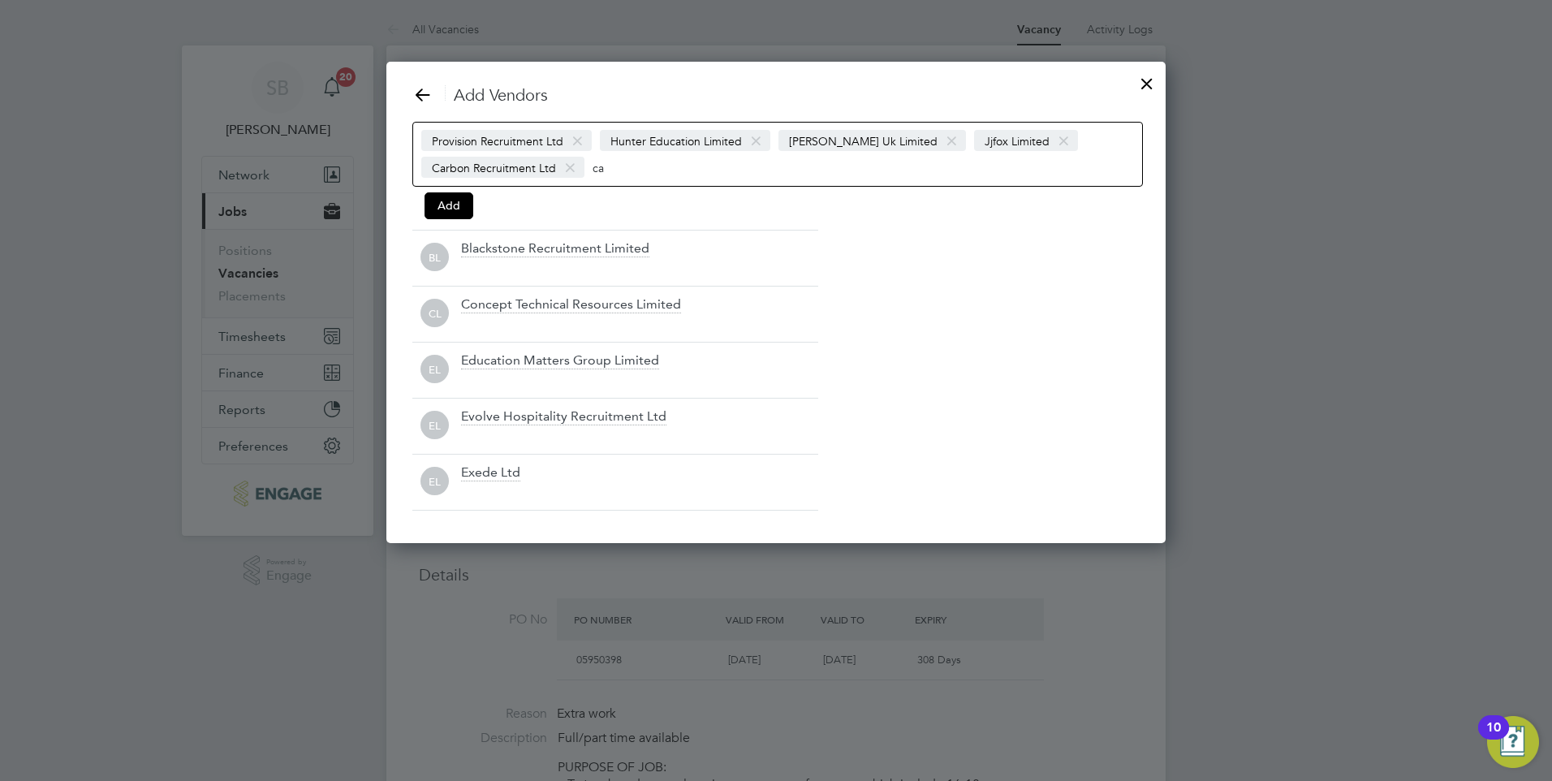
type input "c"
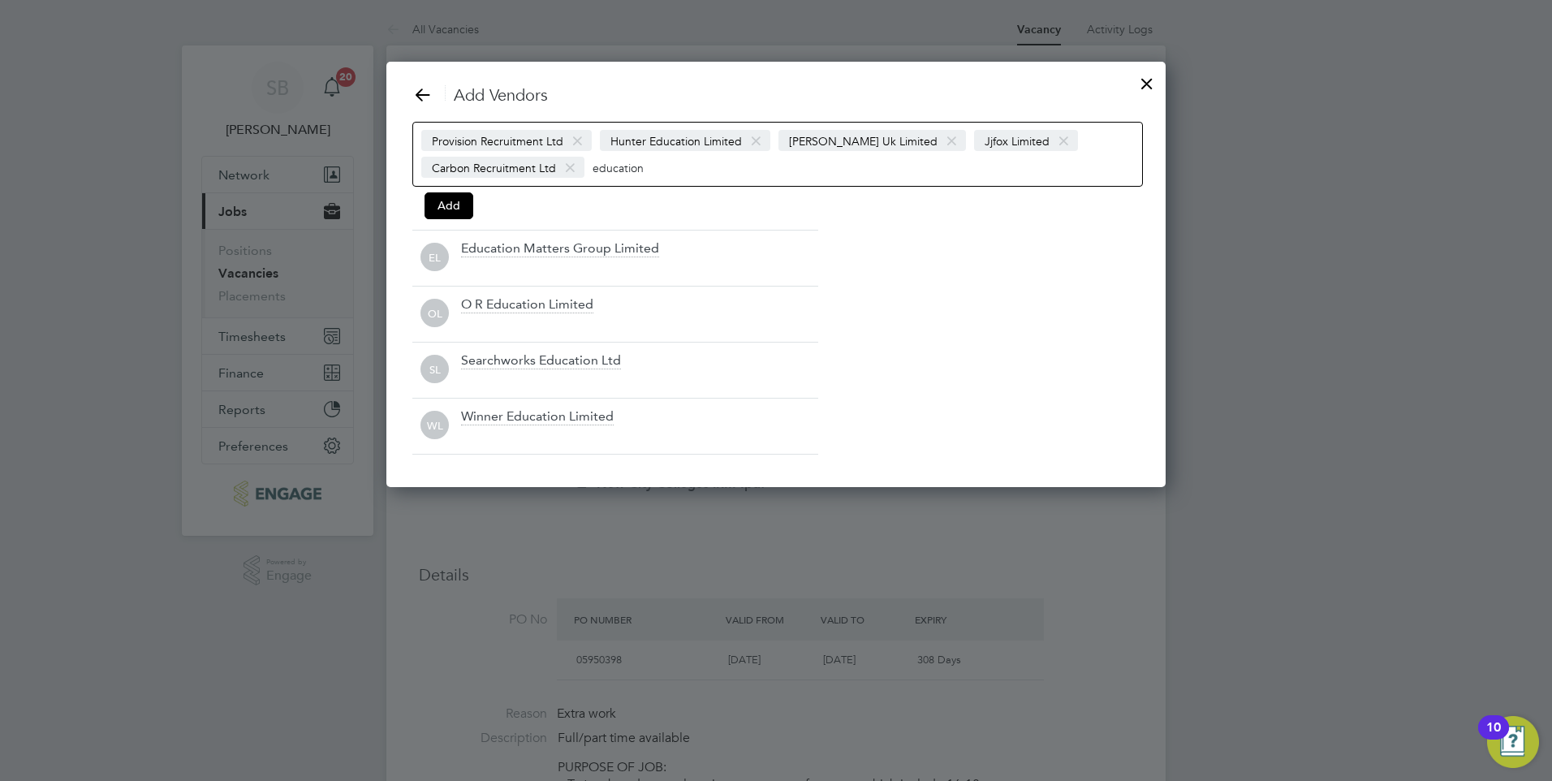
click at [641, 165] on input "education" at bounding box center [642, 167] width 101 height 21
type input "e"
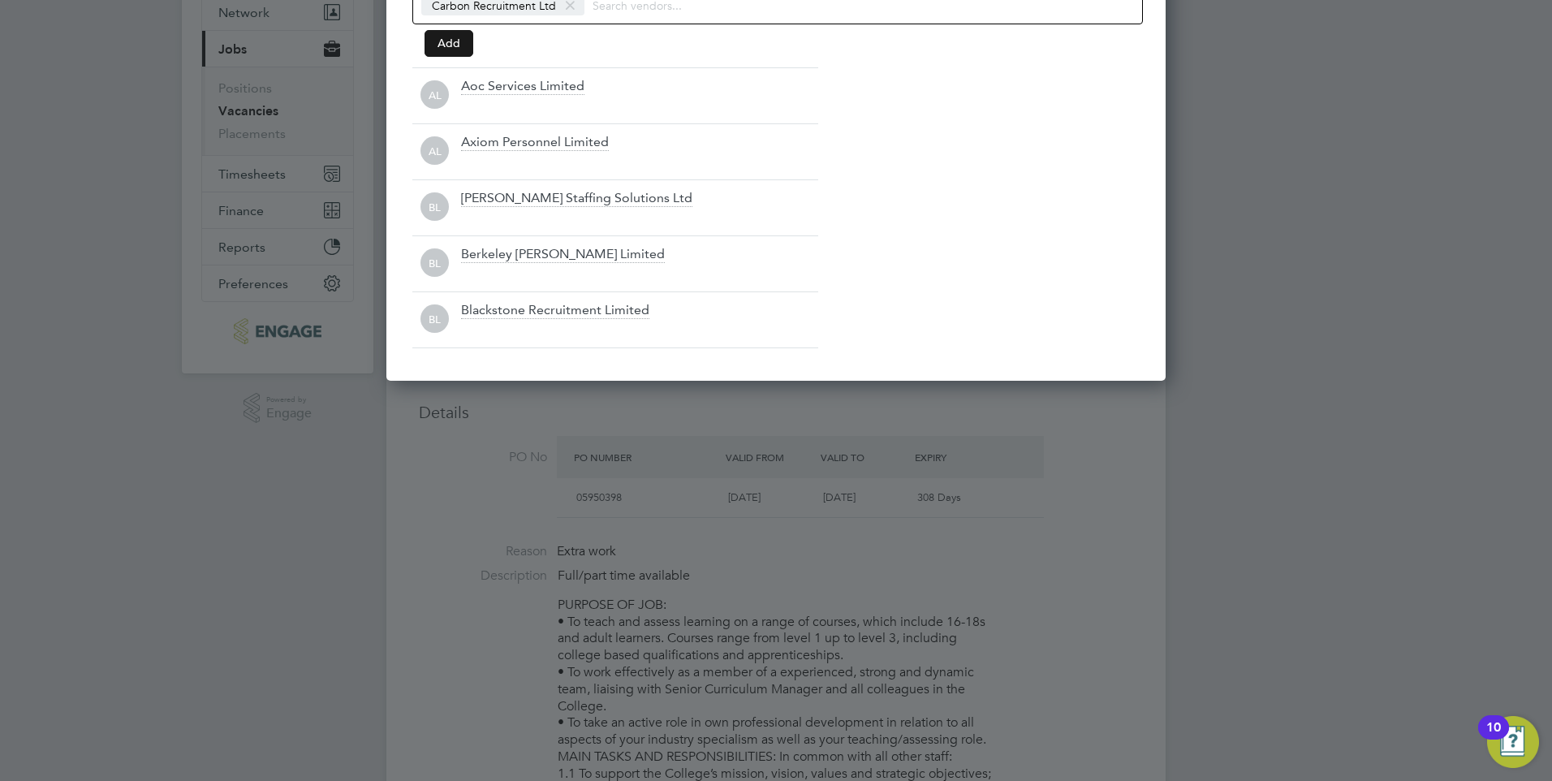
click at [443, 48] on button "Add" at bounding box center [448, 43] width 49 height 26
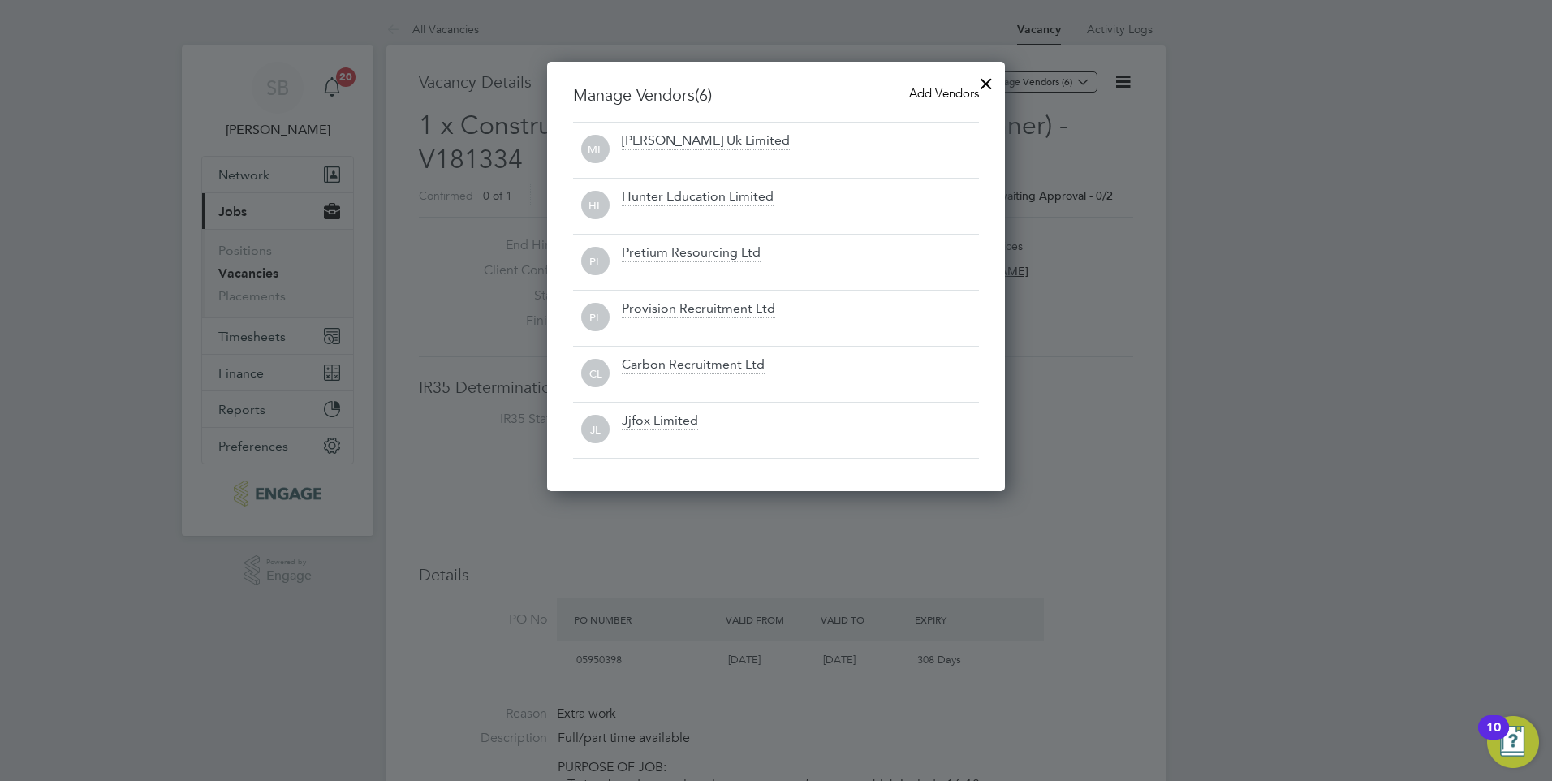
click at [987, 84] on div at bounding box center [985, 79] width 29 height 29
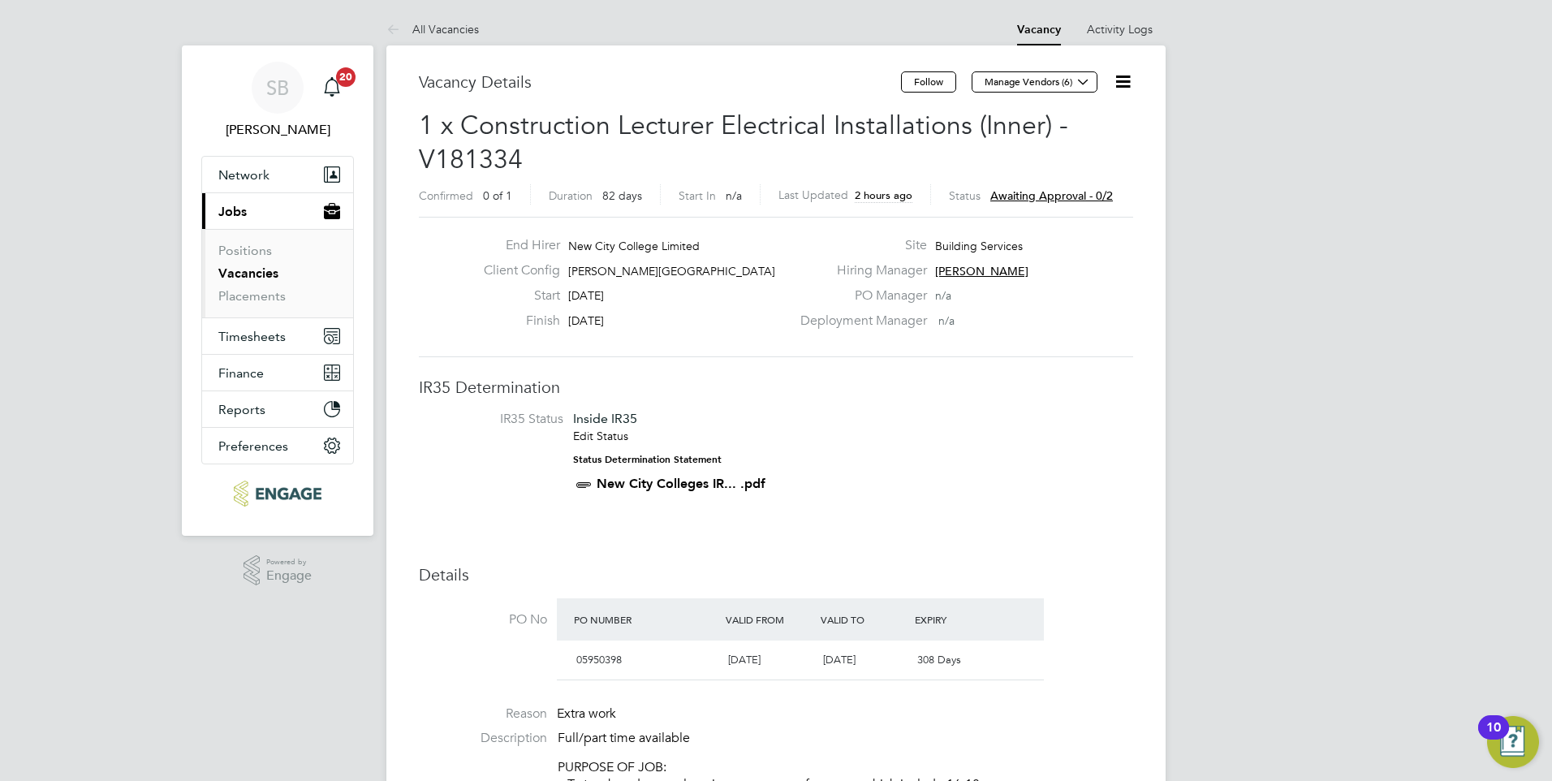
click at [1036, 191] on span "Awaiting approval - 0/2" at bounding box center [1051, 195] width 123 height 15
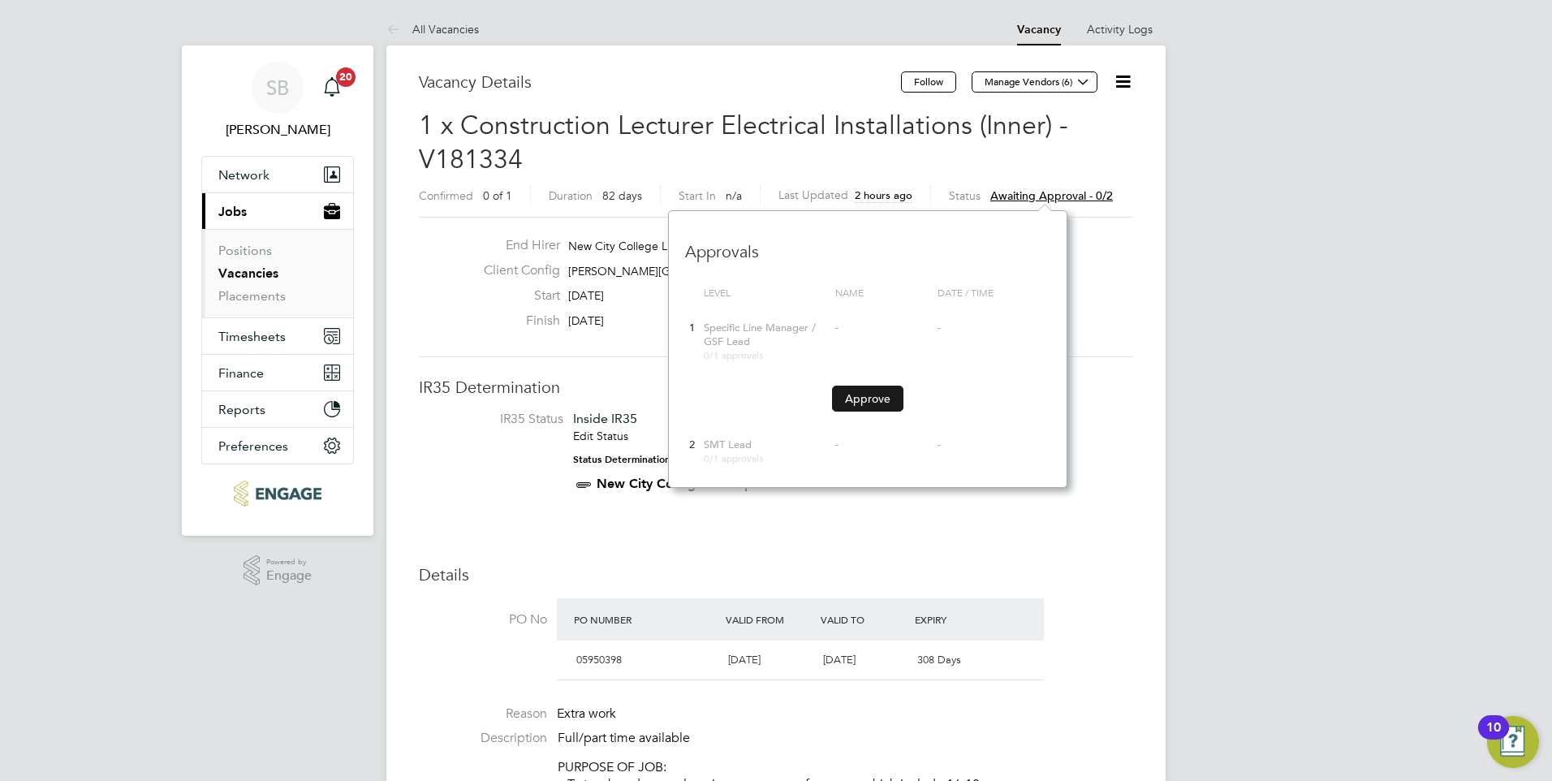
click at [863, 397] on button "Approve" at bounding box center [867, 398] width 71 height 26
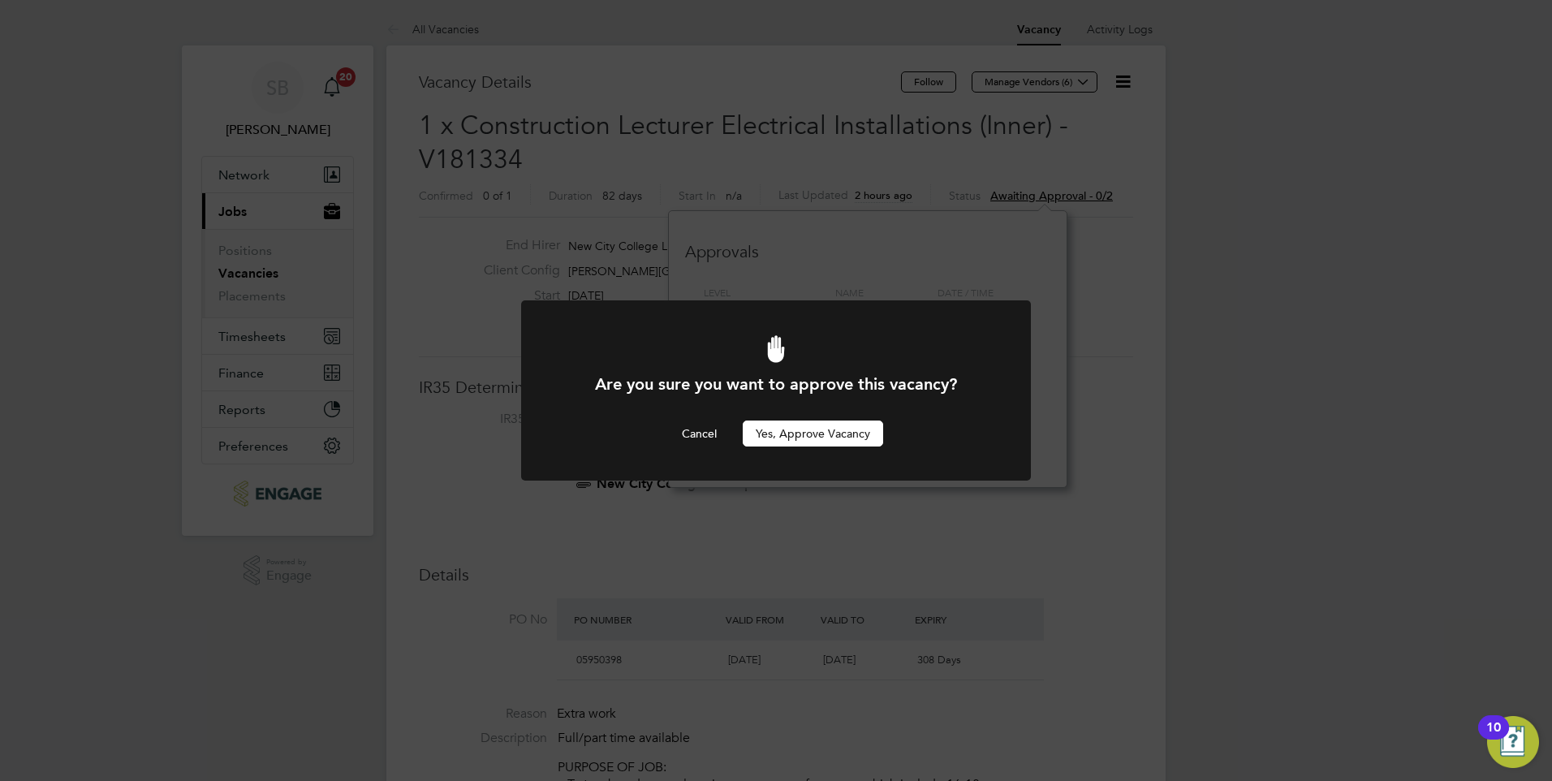
click at [812, 433] on button "Yes, Approve Vacancy" at bounding box center [813, 433] width 140 height 26
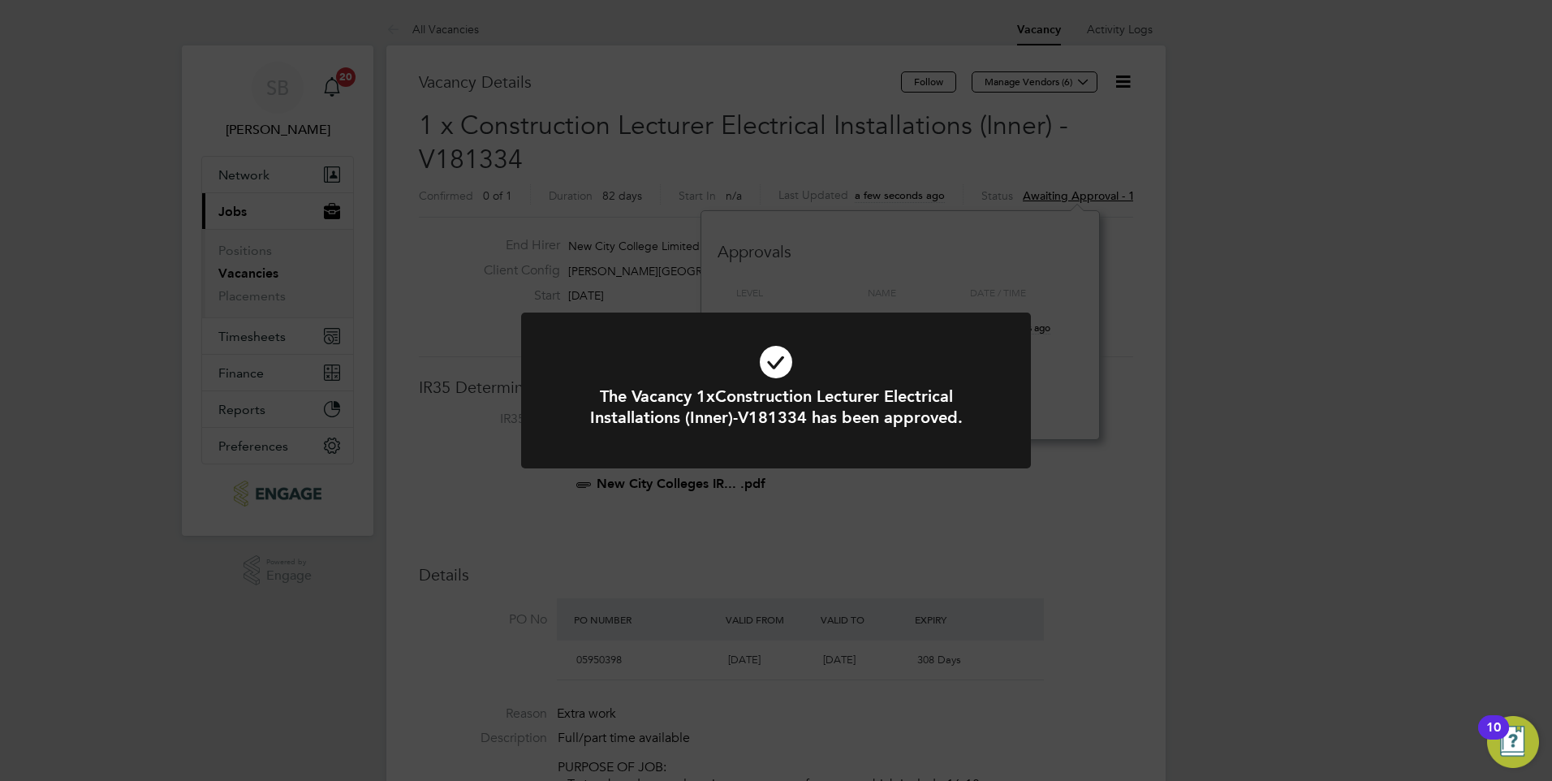
click at [872, 506] on div "The Vacancy 1xConstruction Lecturer Electrical Installations (Inner)-V181334 ha…" at bounding box center [776, 390] width 1552 height 781
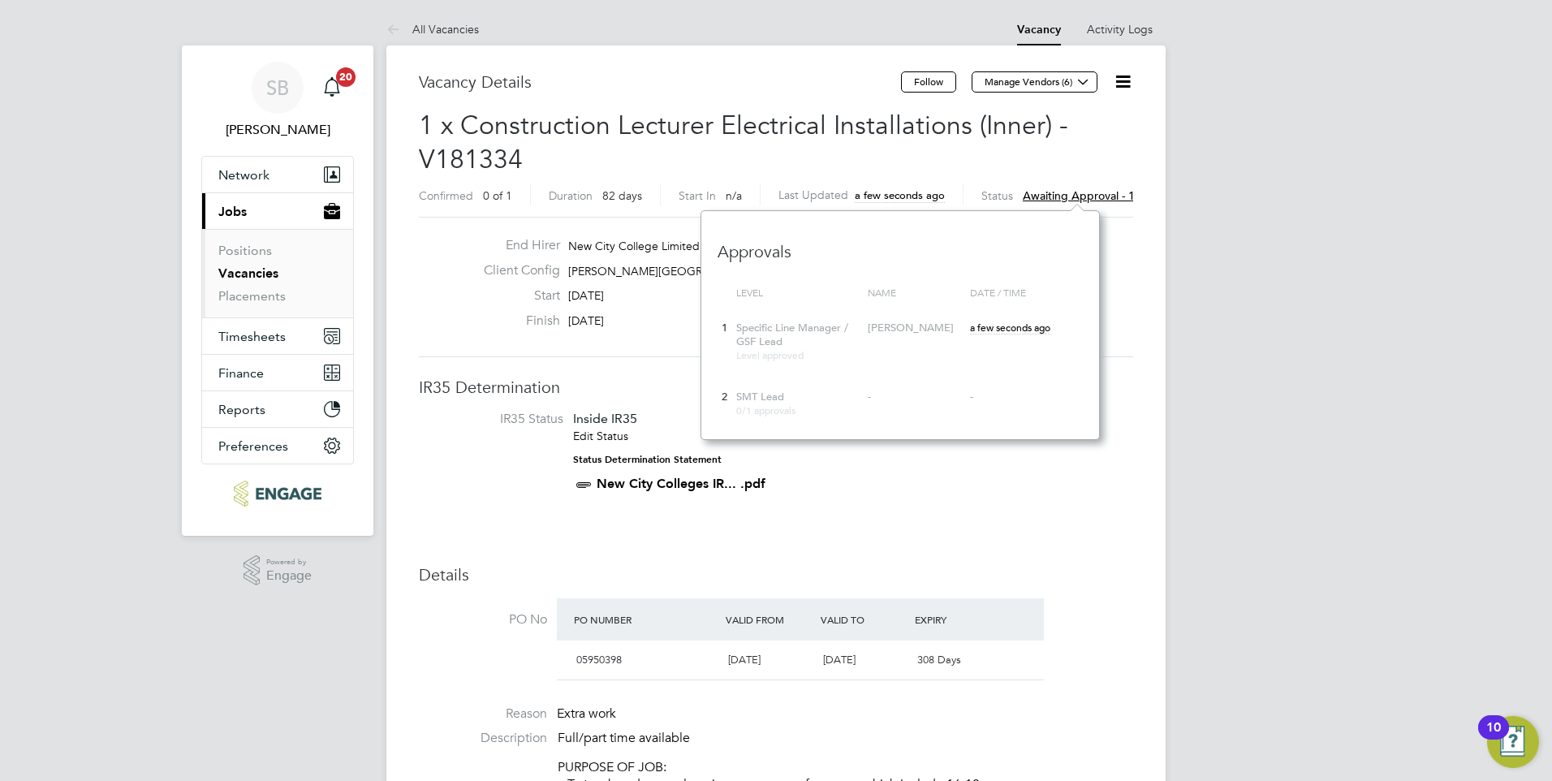
click at [906, 492] on li "IR35 Status Inside IR35 Edit Status Status Determination Statement New City Col…" at bounding box center [776, 455] width 682 height 88
